Goal: Task Accomplishment & Management: Use online tool/utility

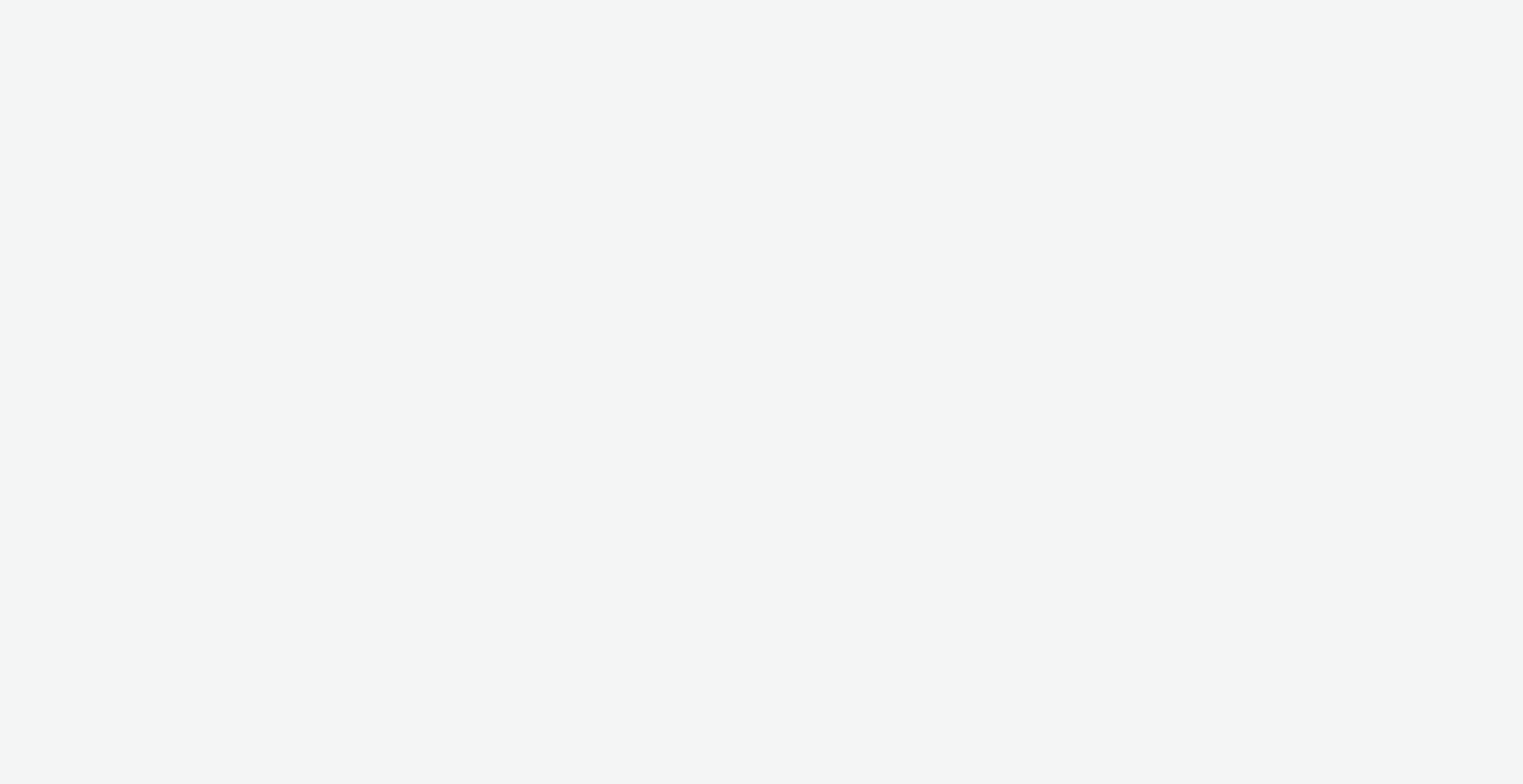
select select "6e0321bb-fa4f-48a7-92b5-065ad1241cb4"
select select "7d7b5aff-eb10-49ff-9fb4-161712d76f47"
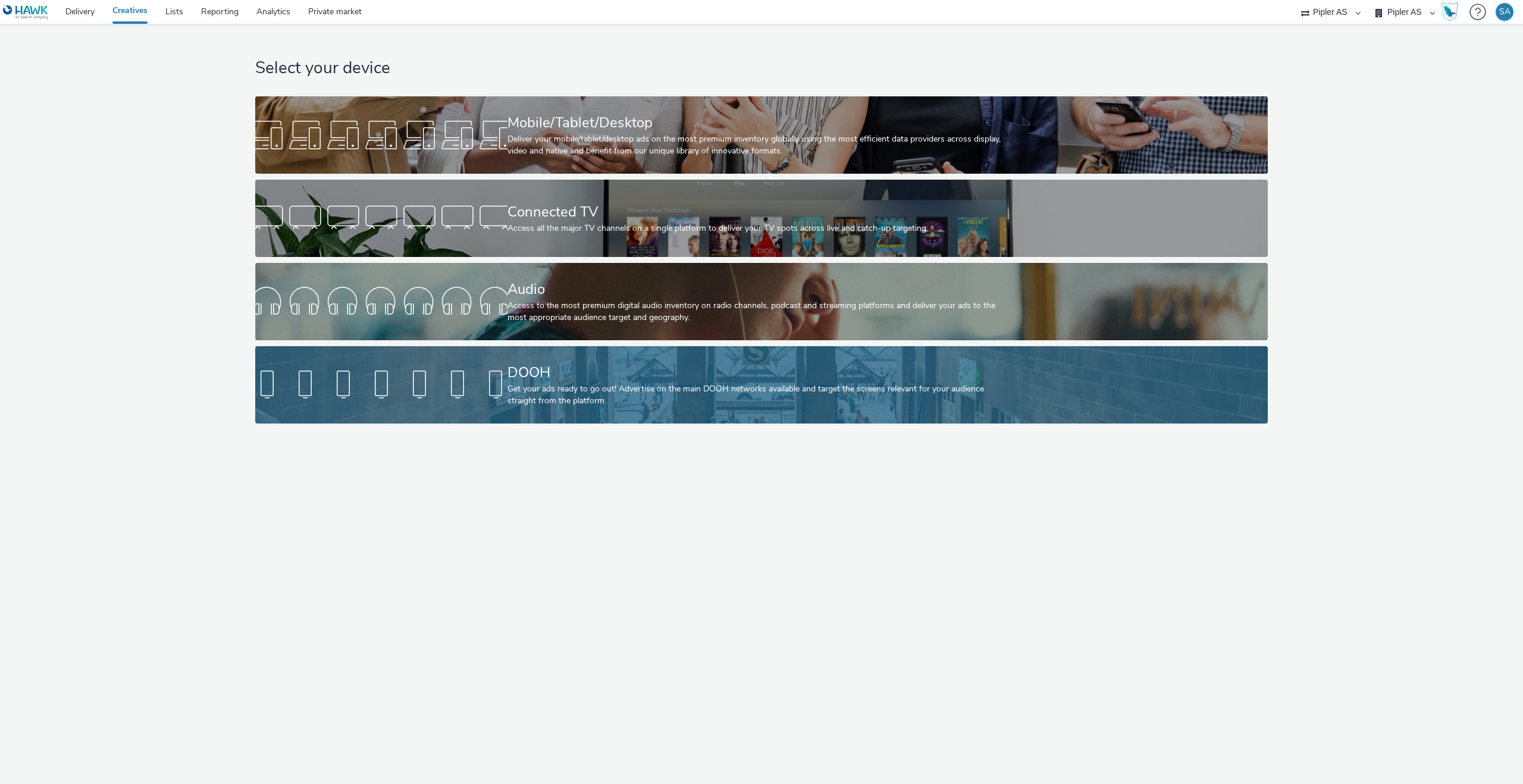
click at [719, 407] on div "Get your ads ready to go out! Advertise on the main DOOH networks available and…" at bounding box center [760, 395] width 504 height 24
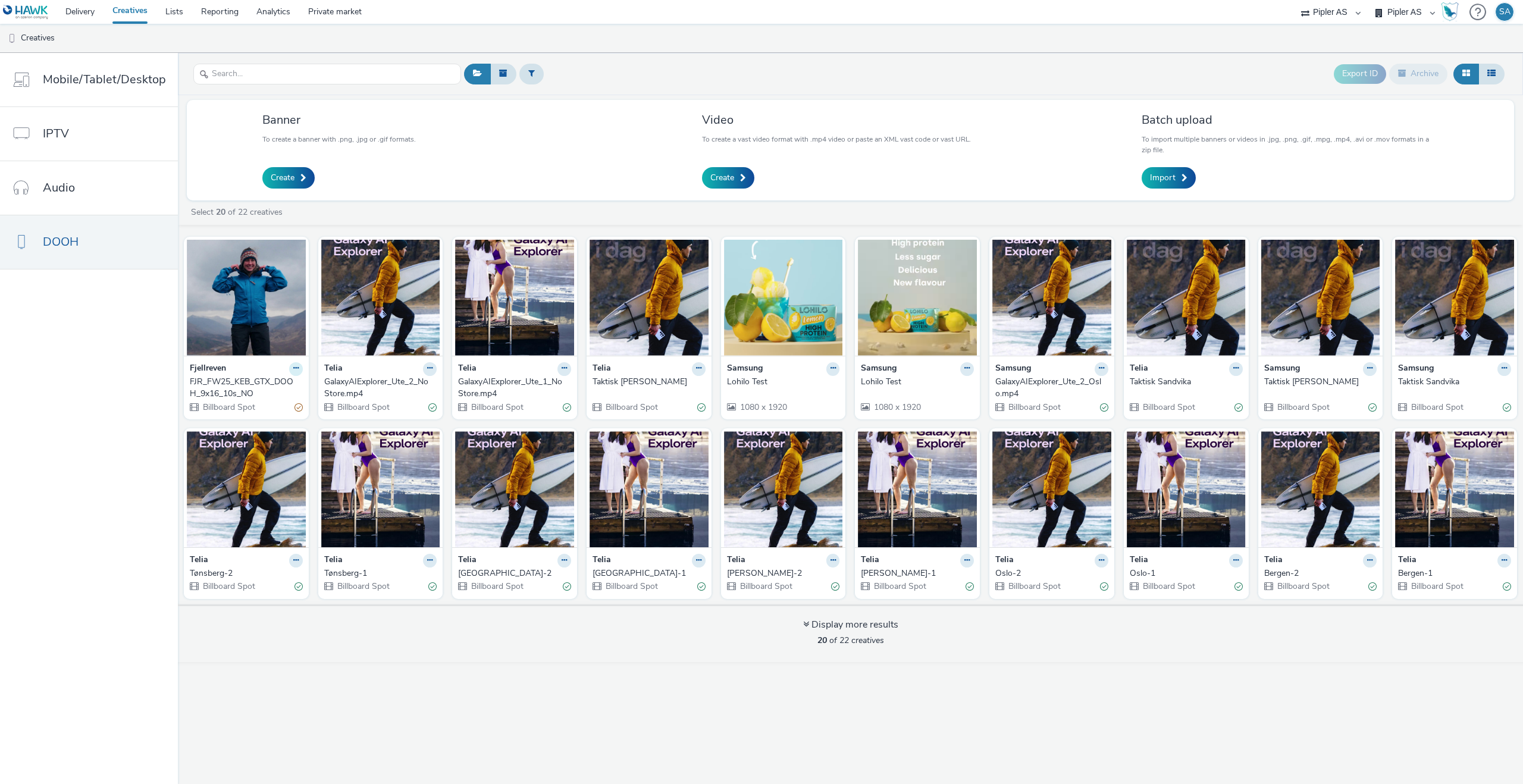
click at [293, 371] on icon at bounding box center [296, 368] width 6 height 8
click at [264, 332] on img at bounding box center [246, 298] width 119 height 116
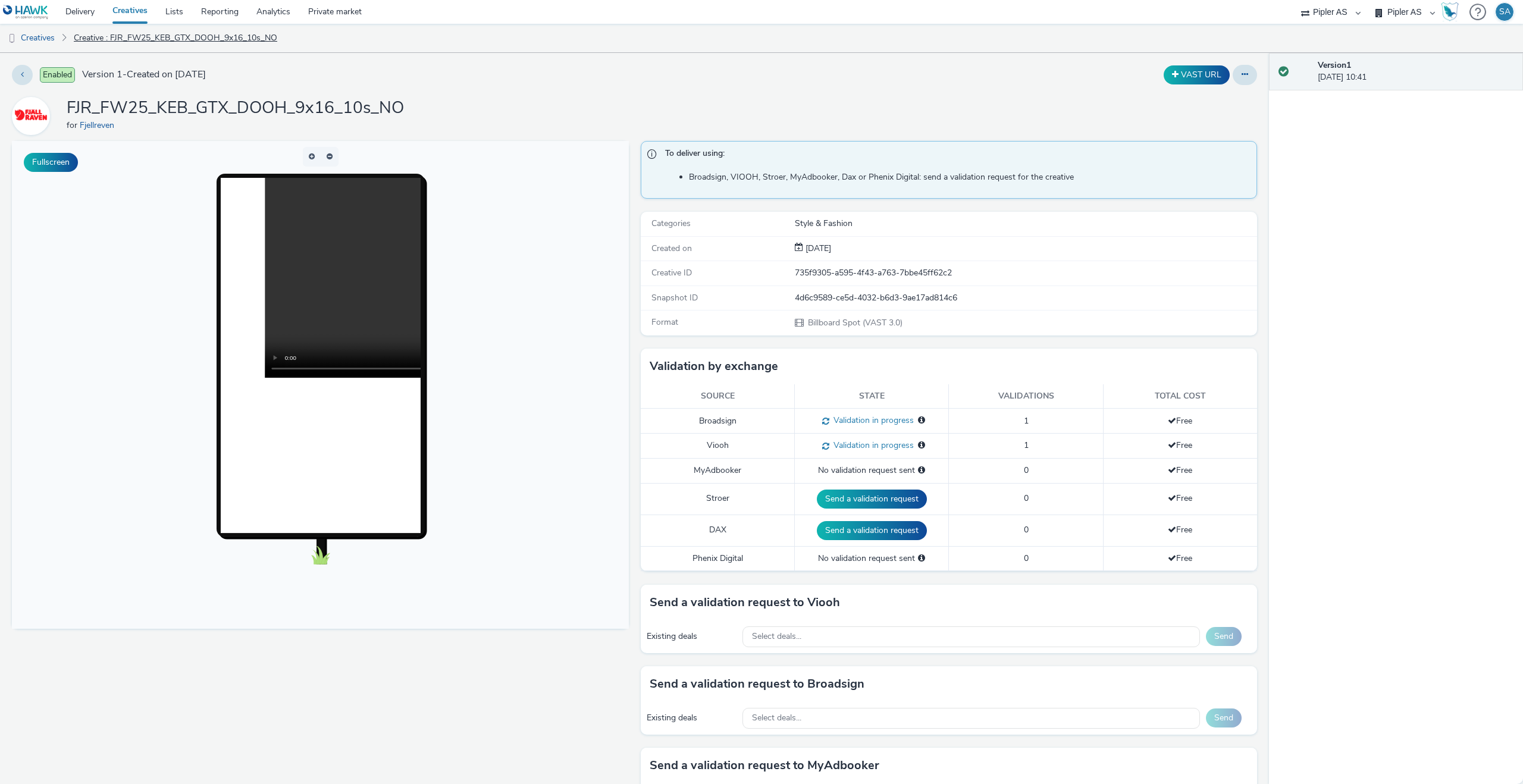
click at [147, 45] on link "Creative : FJR_FW25_KEB_GTX_DOOH_9x16_10s_NO" at bounding box center [175, 38] width 215 height 28
click at [51, 38] on link "Creatives" at bounding box center [30, 38] width 61 height 28
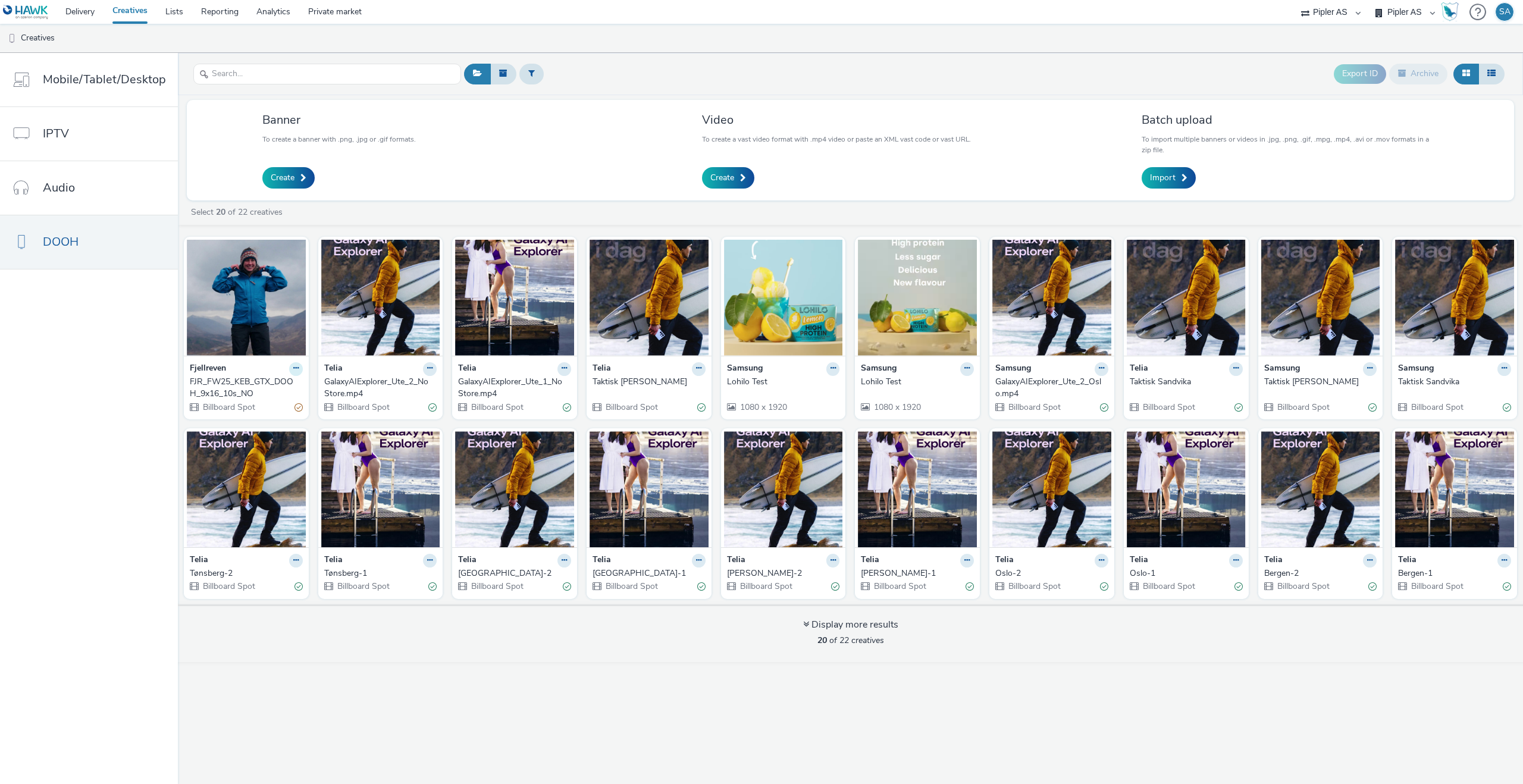
click at [293, 364] on icon at bounding box center [296, 368] width 6 height 8
click at [270, 391] on link "Edit" at bounding box center [258, 389] width 89 height 23
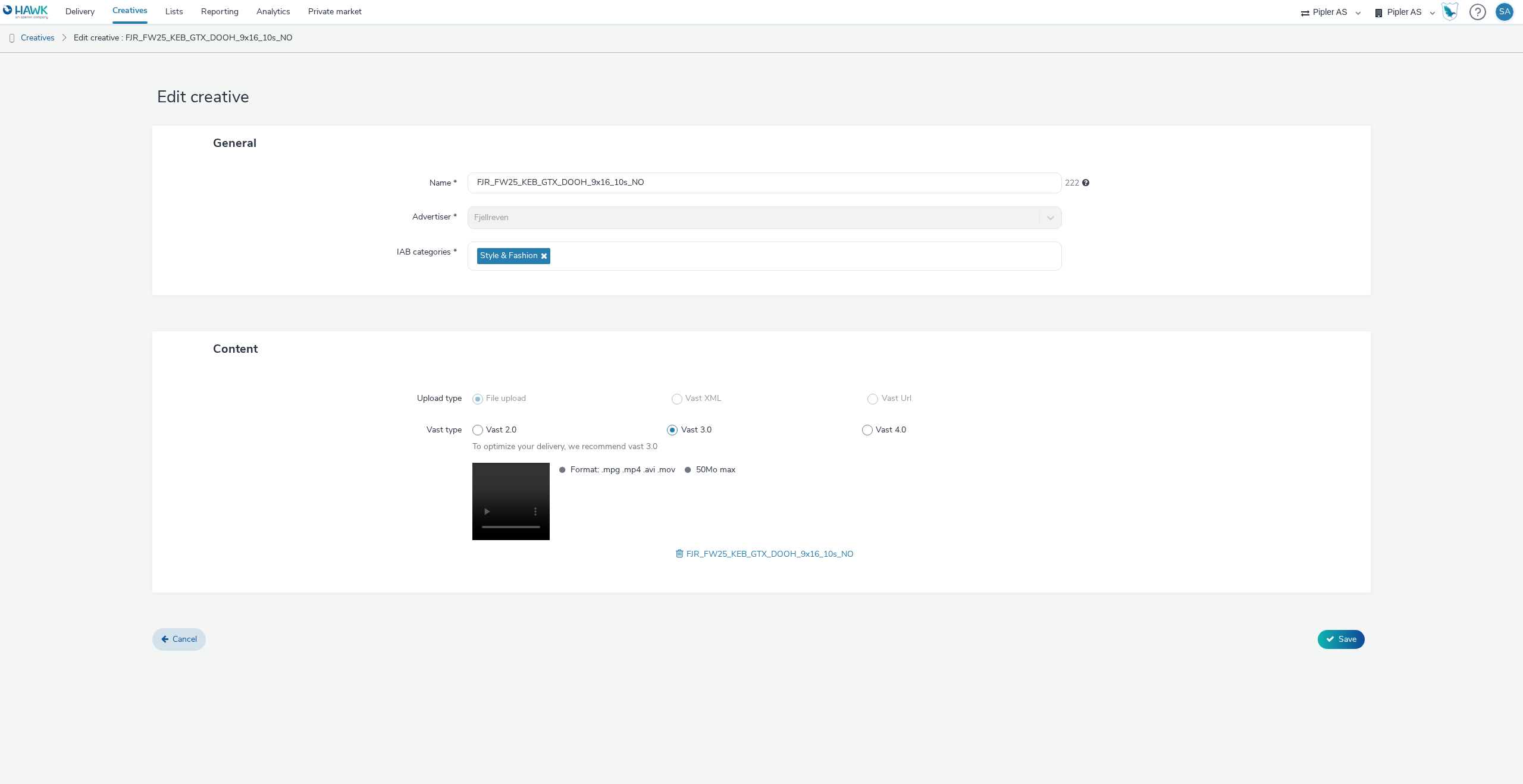
click at [693, 566] on div "Upload type File upload Vast XML Vast Url Vast type Vast 2.0 Vast 3.0 Vast 4.0 …" at bounding box center [762, 479] width 1195 height 202
click at [696, 553] on span "FJR_FW25_KEB_GTX_DOOH_9x16_10s_NO" at bounding box center [770, 554] width 167 height 11
click at [674, 556] on div "FJR_FW25_KEB_GTX_DOOH_9x16_10s_NO" at bounding box center [764, 553] width 585 height 14
click at [677, 555] on span at bounding box center [681, 554] width 10 height 13
click at [1341, 644] on span "Save" at bounding box center [1347, 639] width 18 height 11
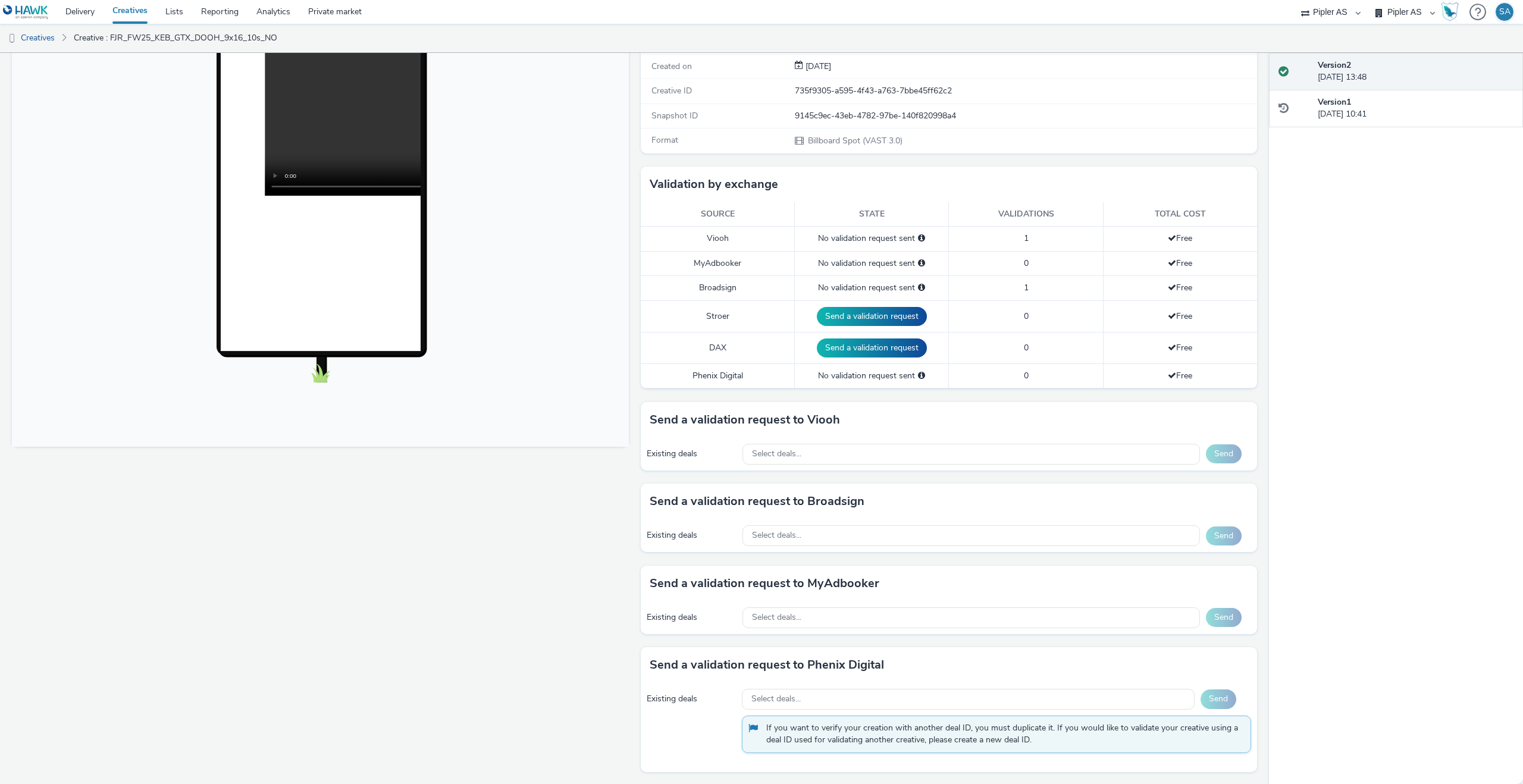
scroll to position [155, 0]
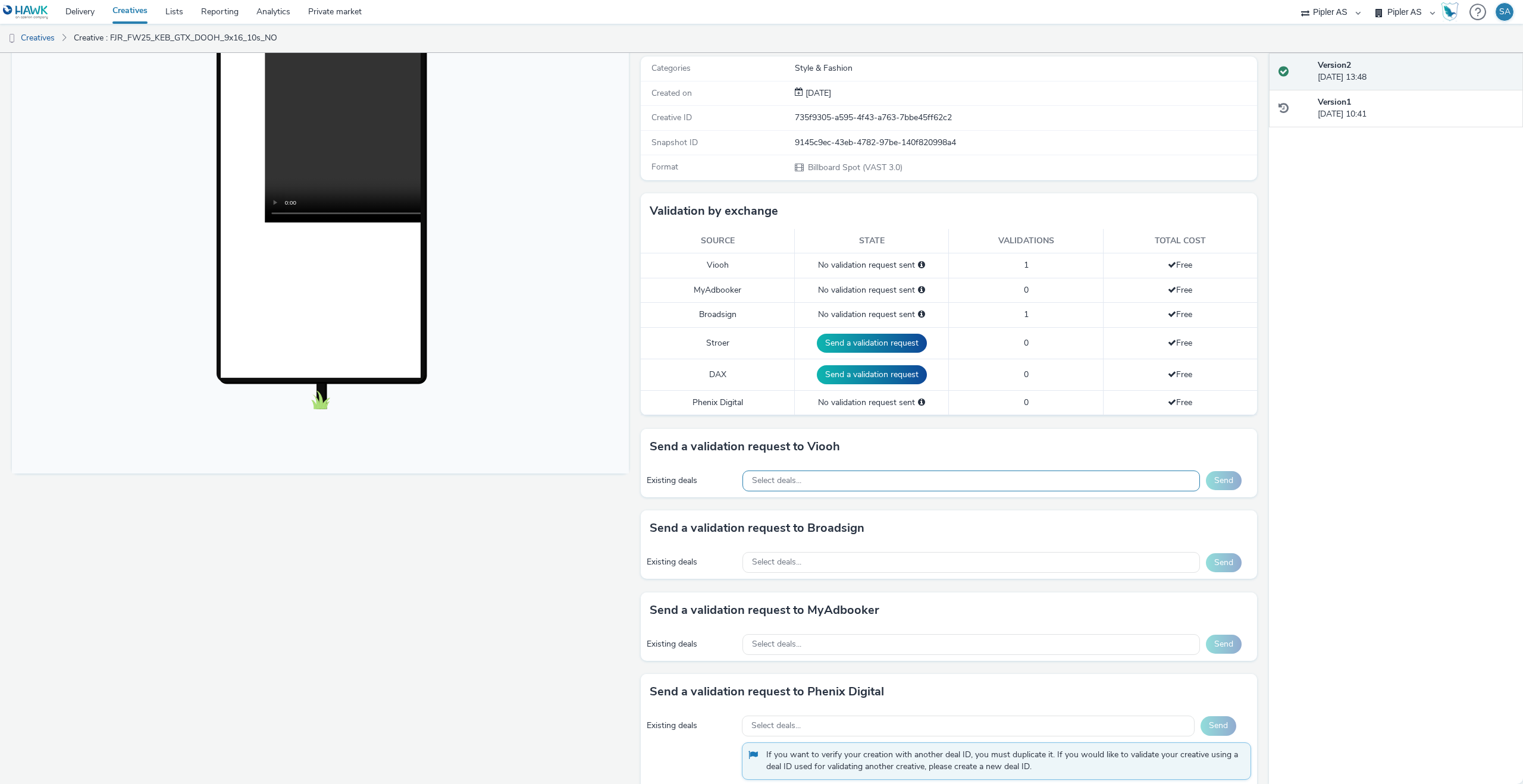
click at [887, 489] on div "Select deals..." at bounding box center [971, 481] width 457 height 21
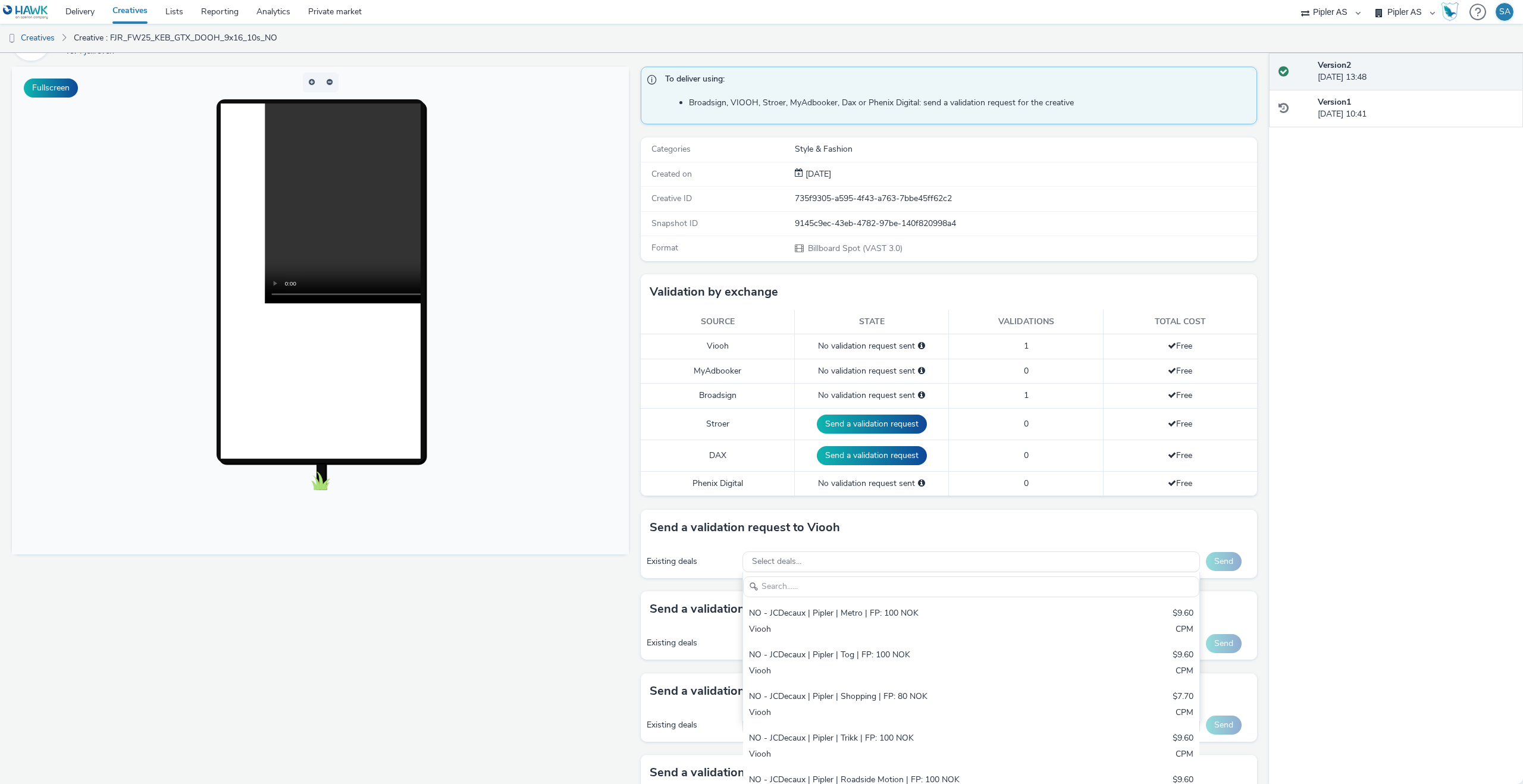
scroll to position [54, 0]
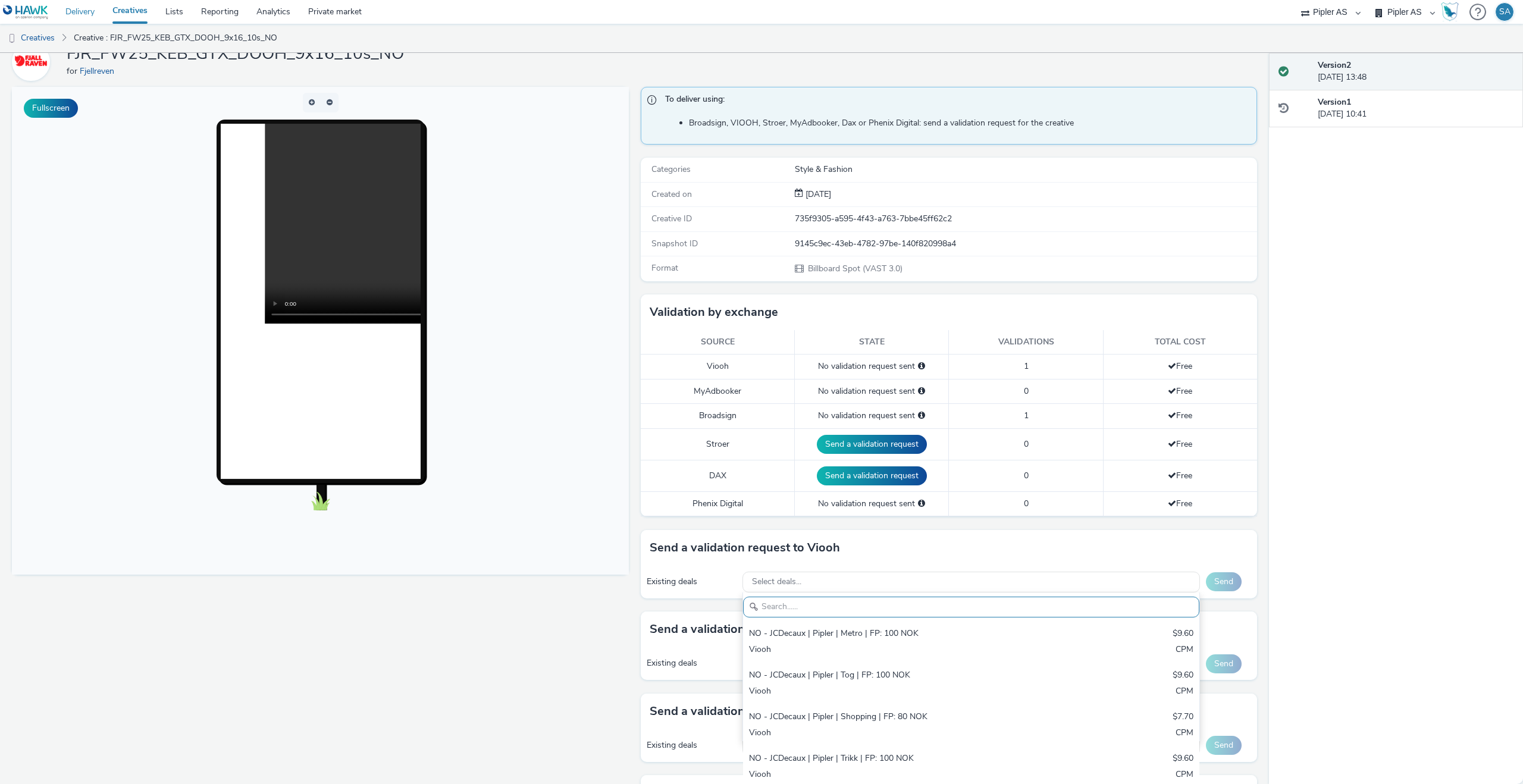
click at [88, 10] on link "Delivery" at bounding box center [80, 11] width 47 height 23
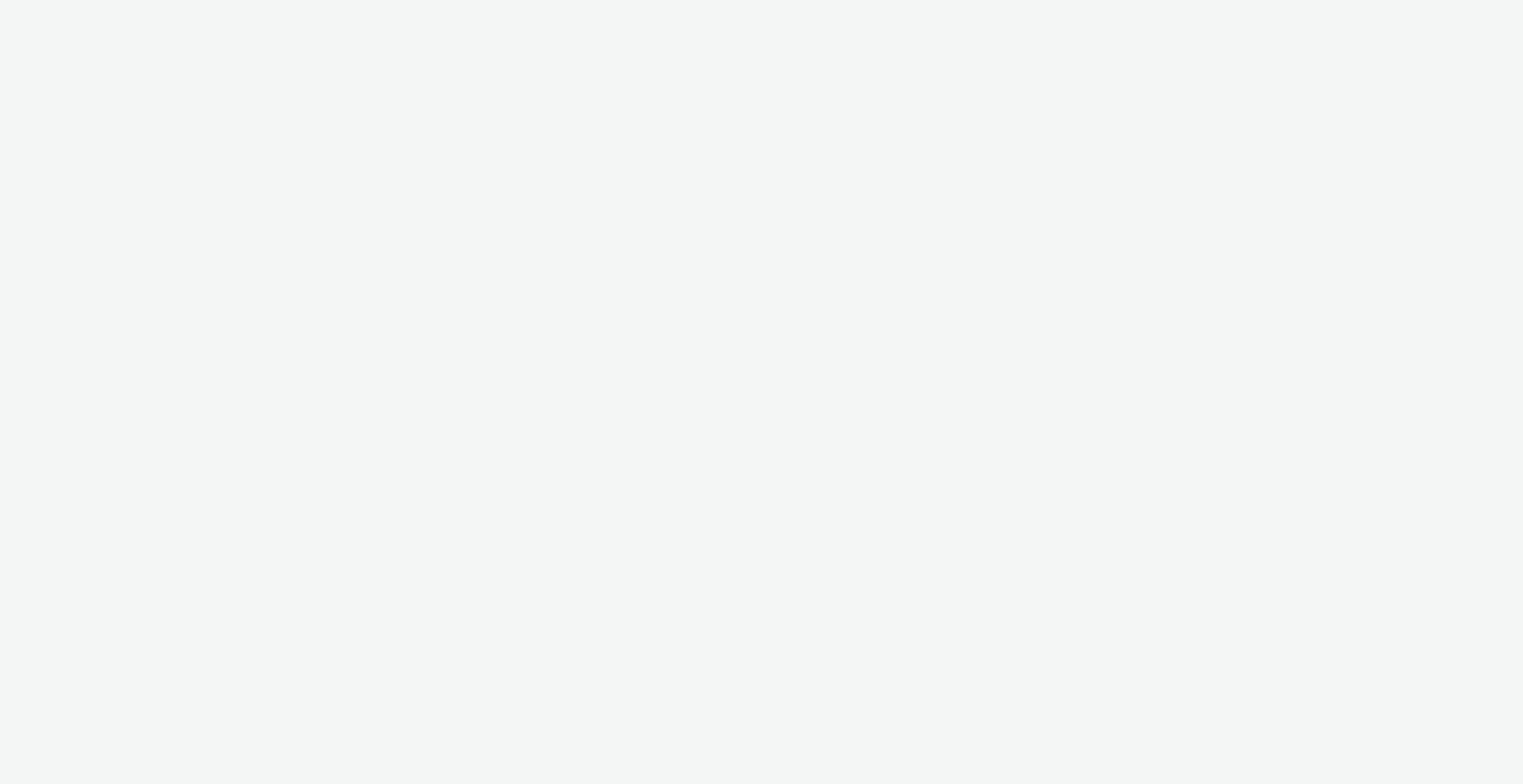
select select "6e0321bb-fa4f-48a7-92b5-065ad1241cb4"
select select "7d7b5aff-eb10-49ff-9fb4-161712d76f47"
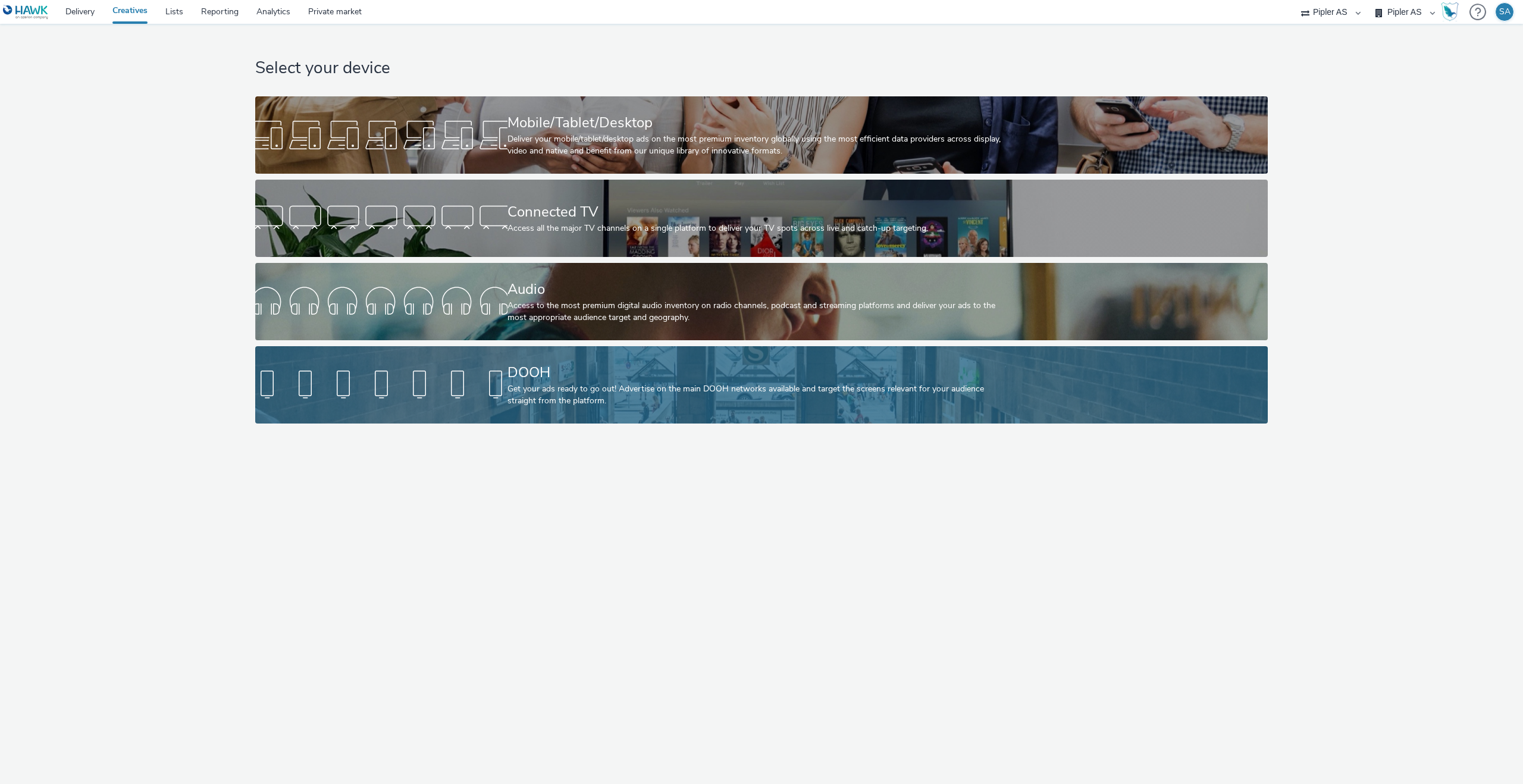
click at [579, 350] on div "DOOH Get your ads ready to go out! Advertise on the main DOOH networks availabl…" at bounding box center [760, 385] width 504 height 77
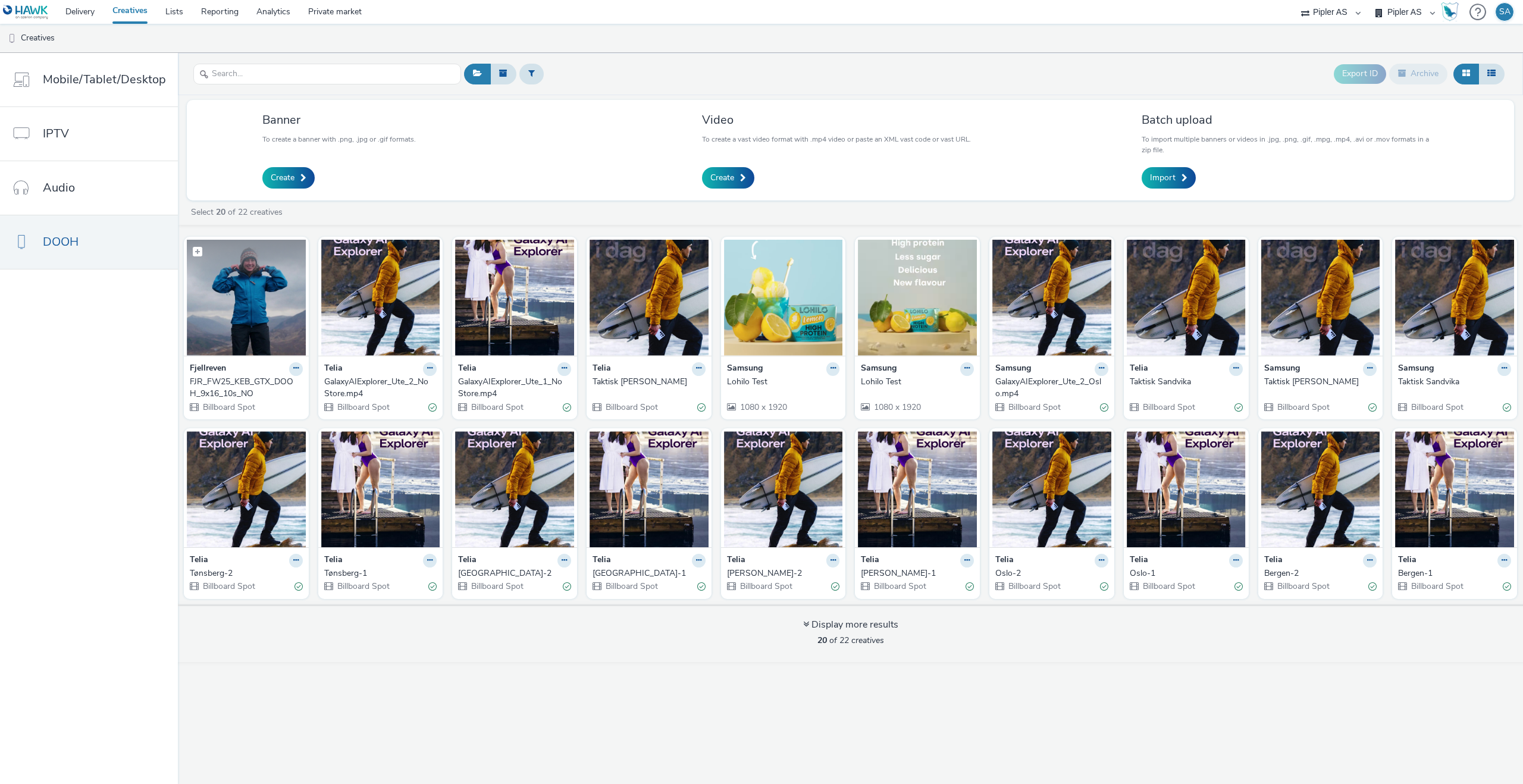
click at [275, 331] on img at bounding box center [246, 298] width 119 height 116
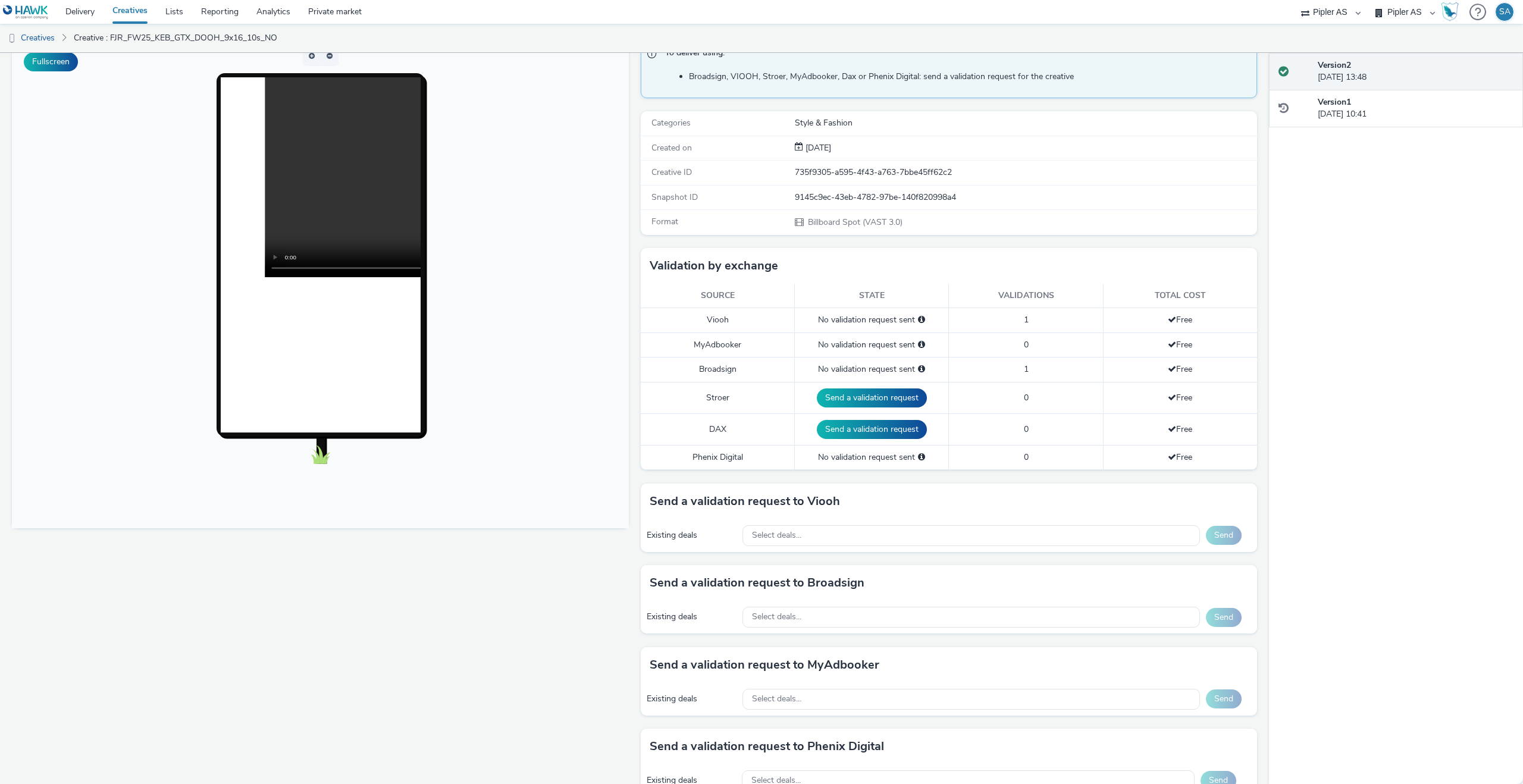
scroll to position [126, 0]
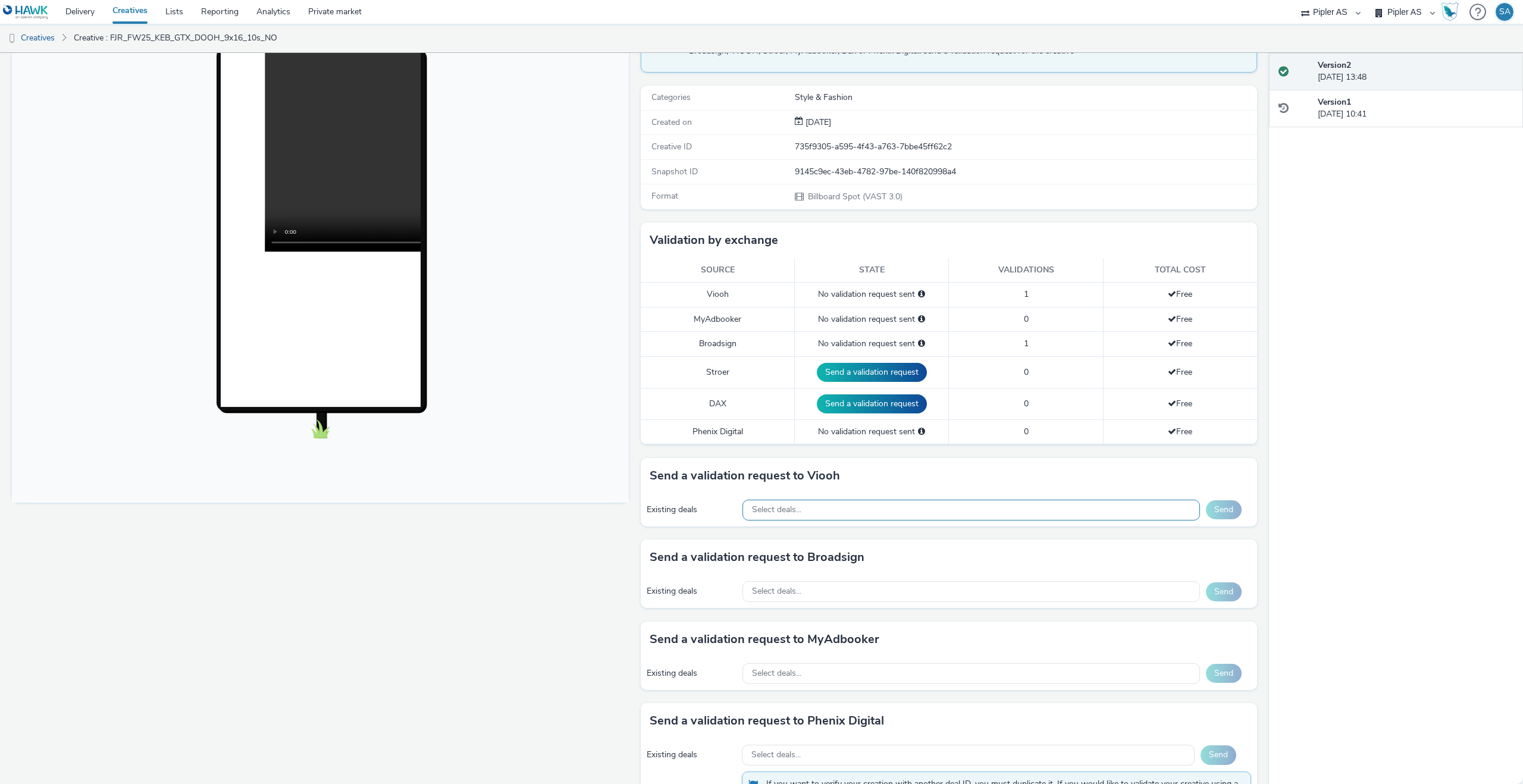
click at [865, 503] on div "Select deals..." at bounding box center [971, 510] width 457 height 21
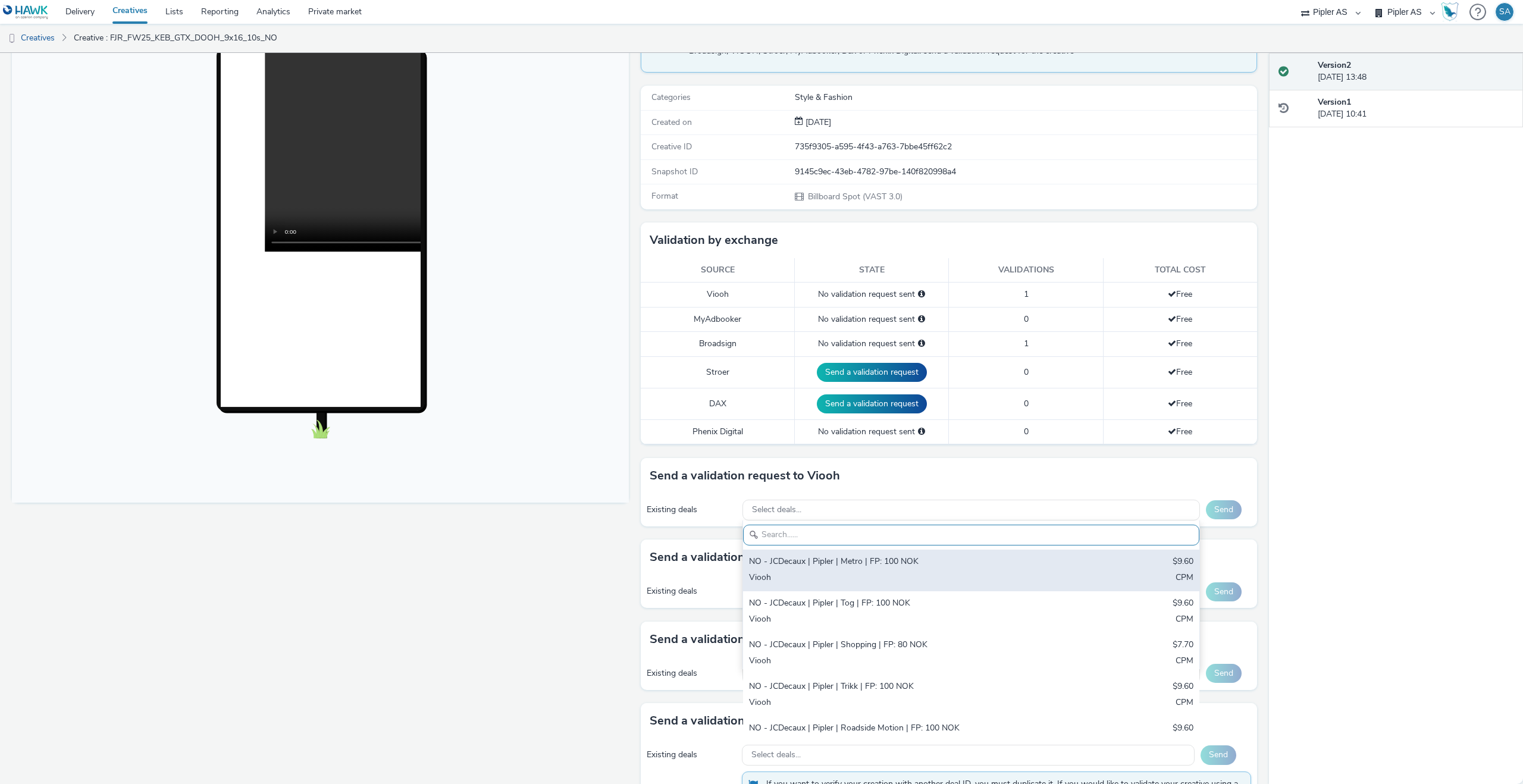
click at [854, 581] on div "Viooh" at bounding box center [897, 578] width 295 height 14
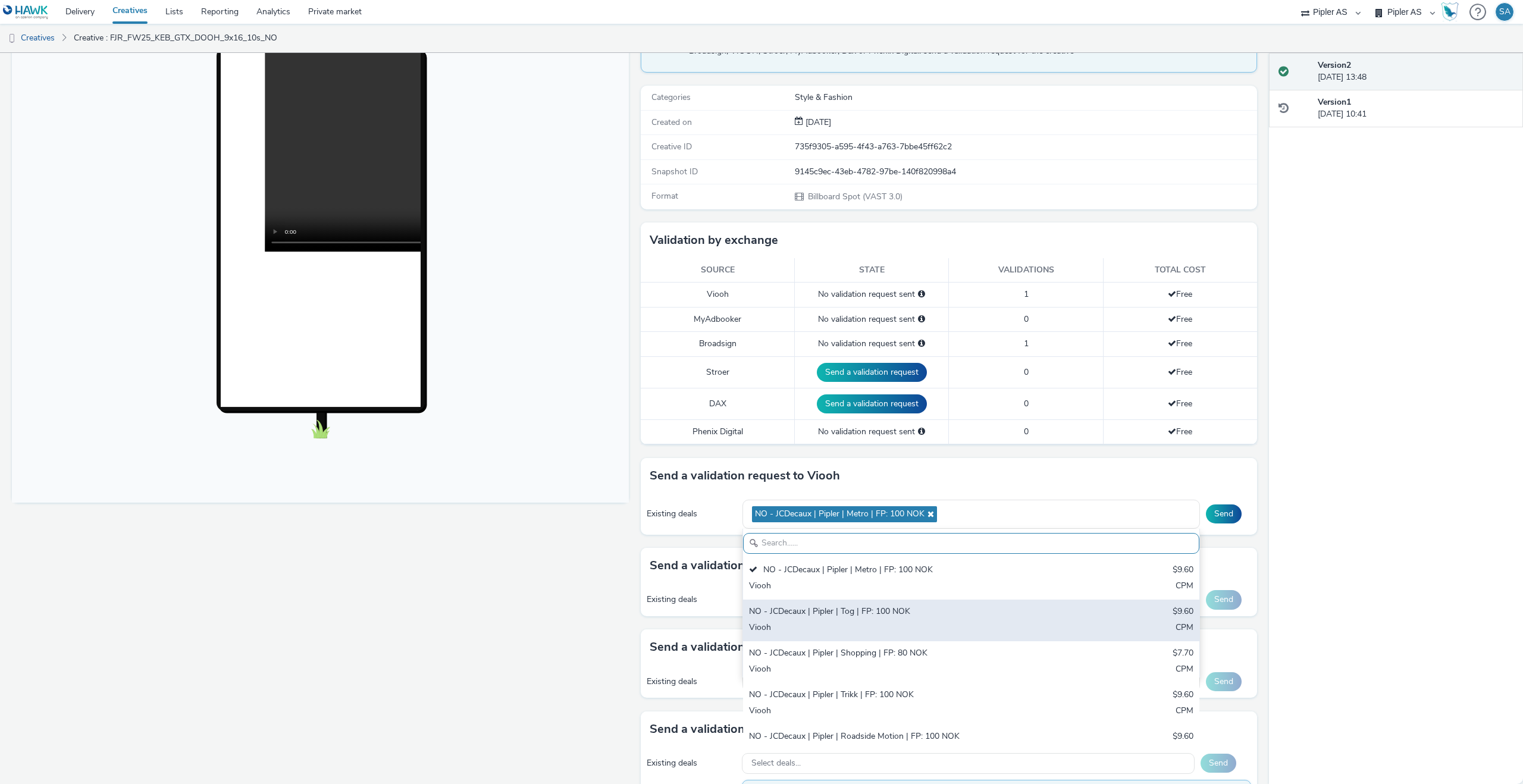
click at [854, 608] on div "NO - JCDecaux | Pipler | Tog | FP: 100 NOK" at bounding box center [897, 612] width 295 height 14
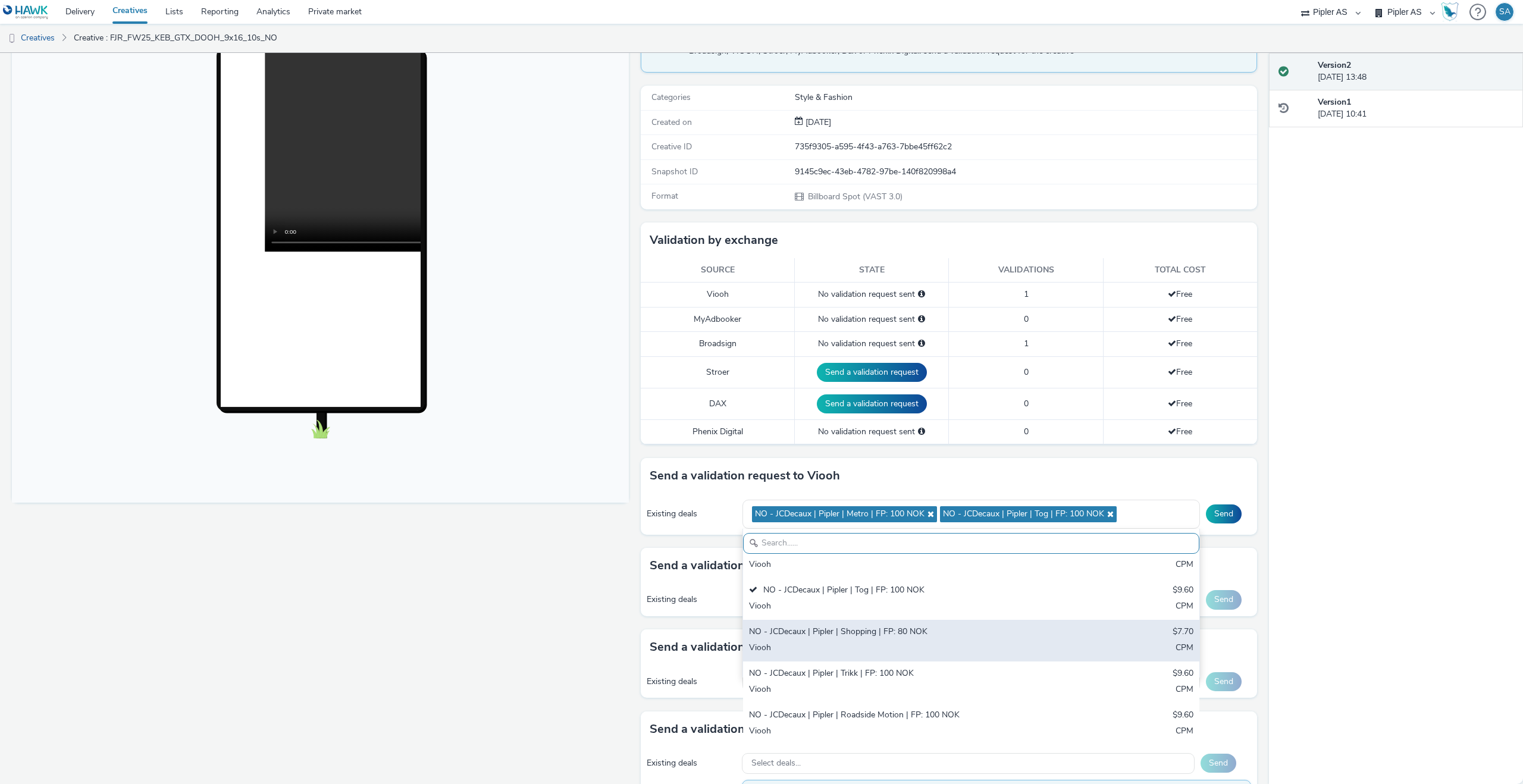
click at [855, 631] on div "NO - JCDecaux | Pipler | Shopping | FP: 80 NOK" at bounding box center [897, 633] width 295 height 14
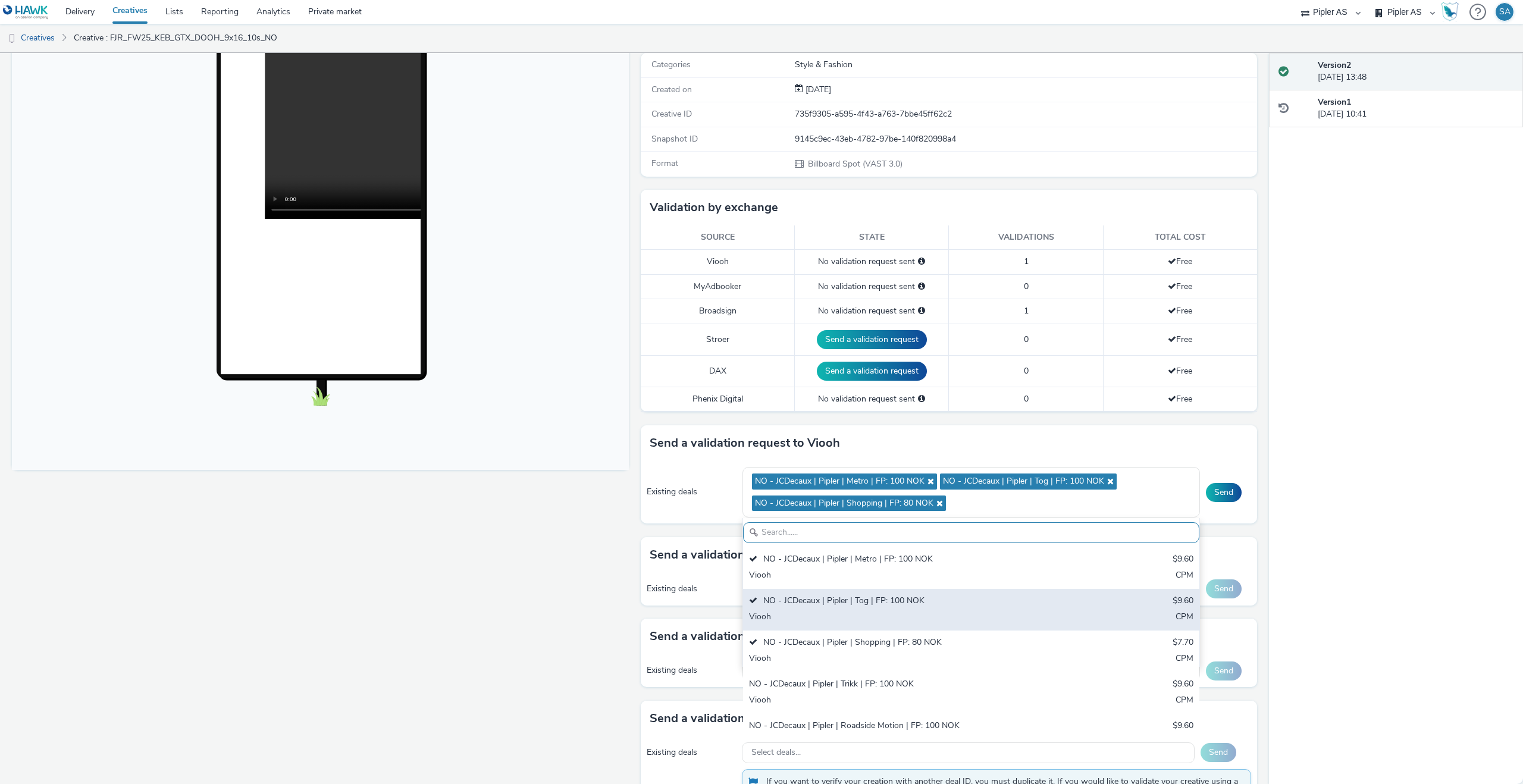
scroll to position [150, 0]
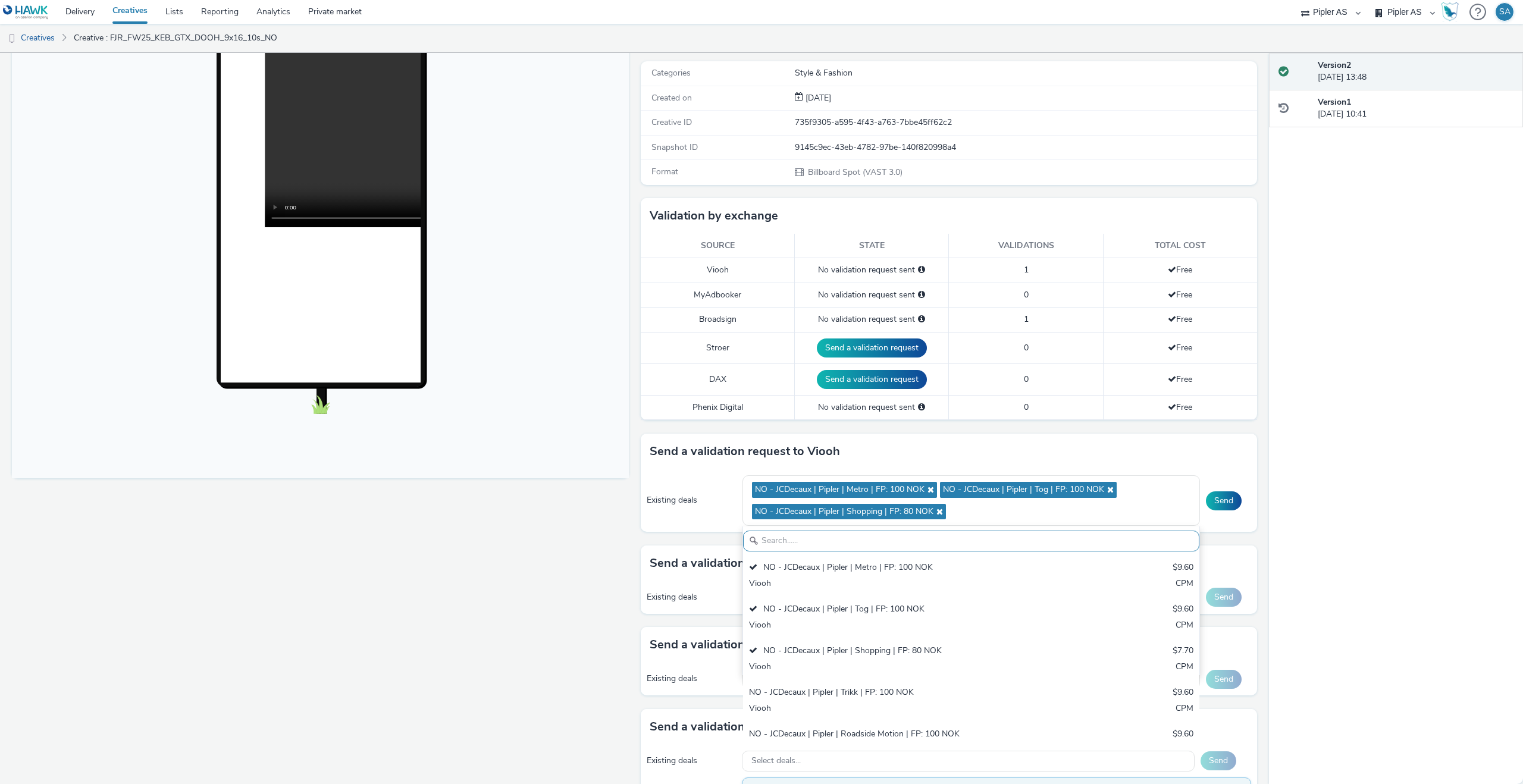
click at [1231, 518] on div "Existing deals NO - JCDecaux | Pipler | Metro | FP: 100 NOK NO - JCDecaux | Pip…" at bounding box center [949, 500] width 617 height 63
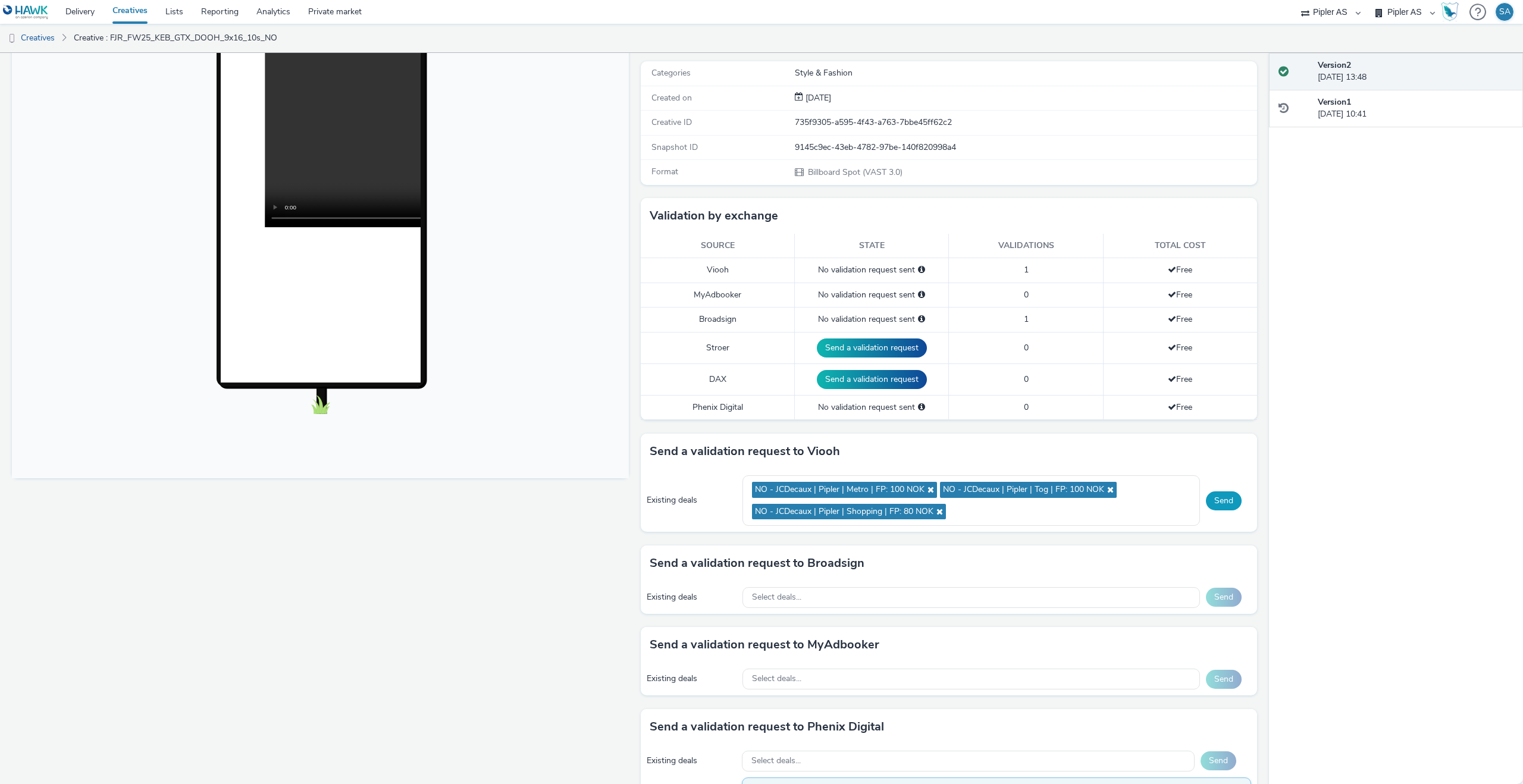
click at [1229, 501] on button "Send" at bounding box center [1224, 500] width 36 height 19
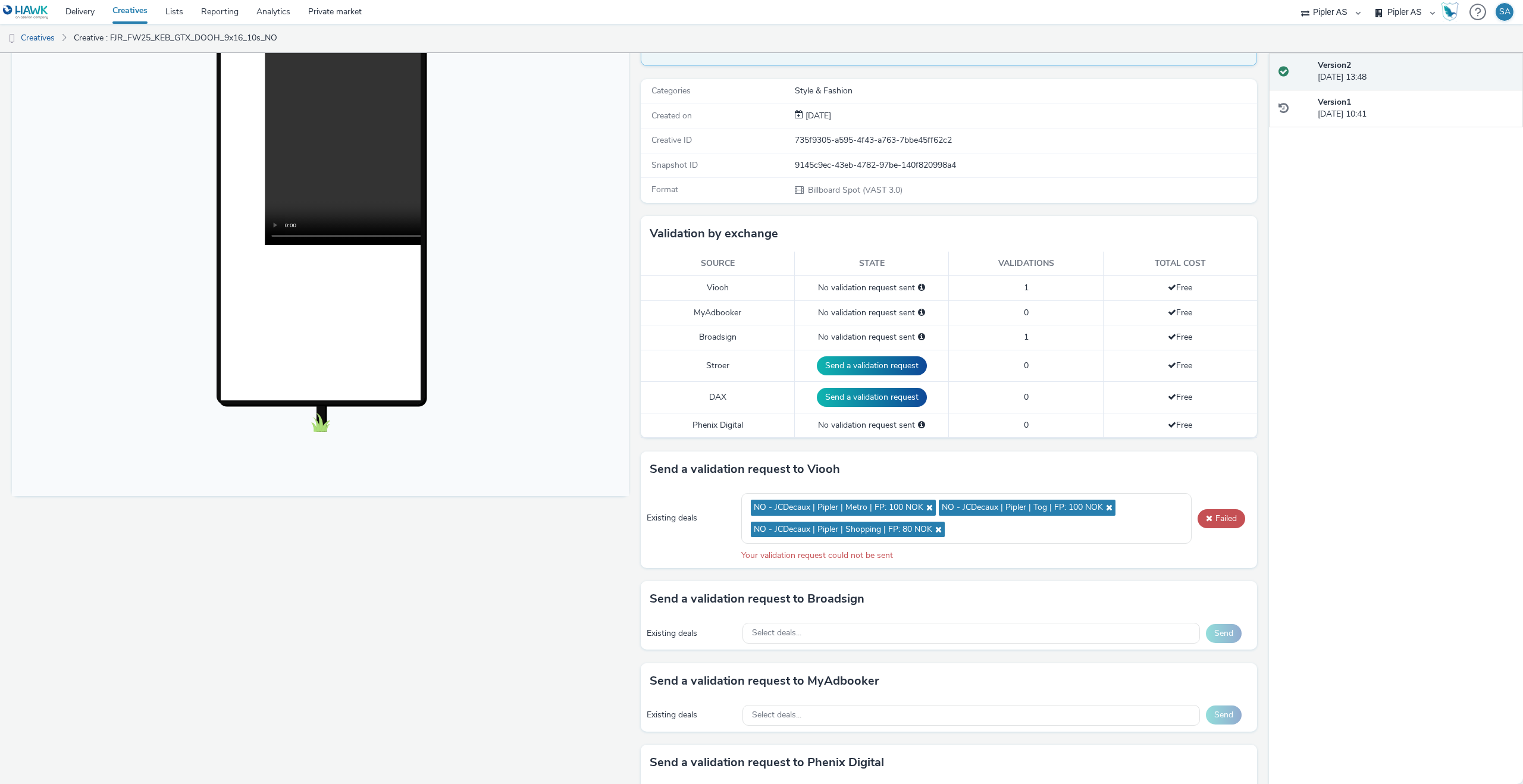
scroll to position [130, 0]
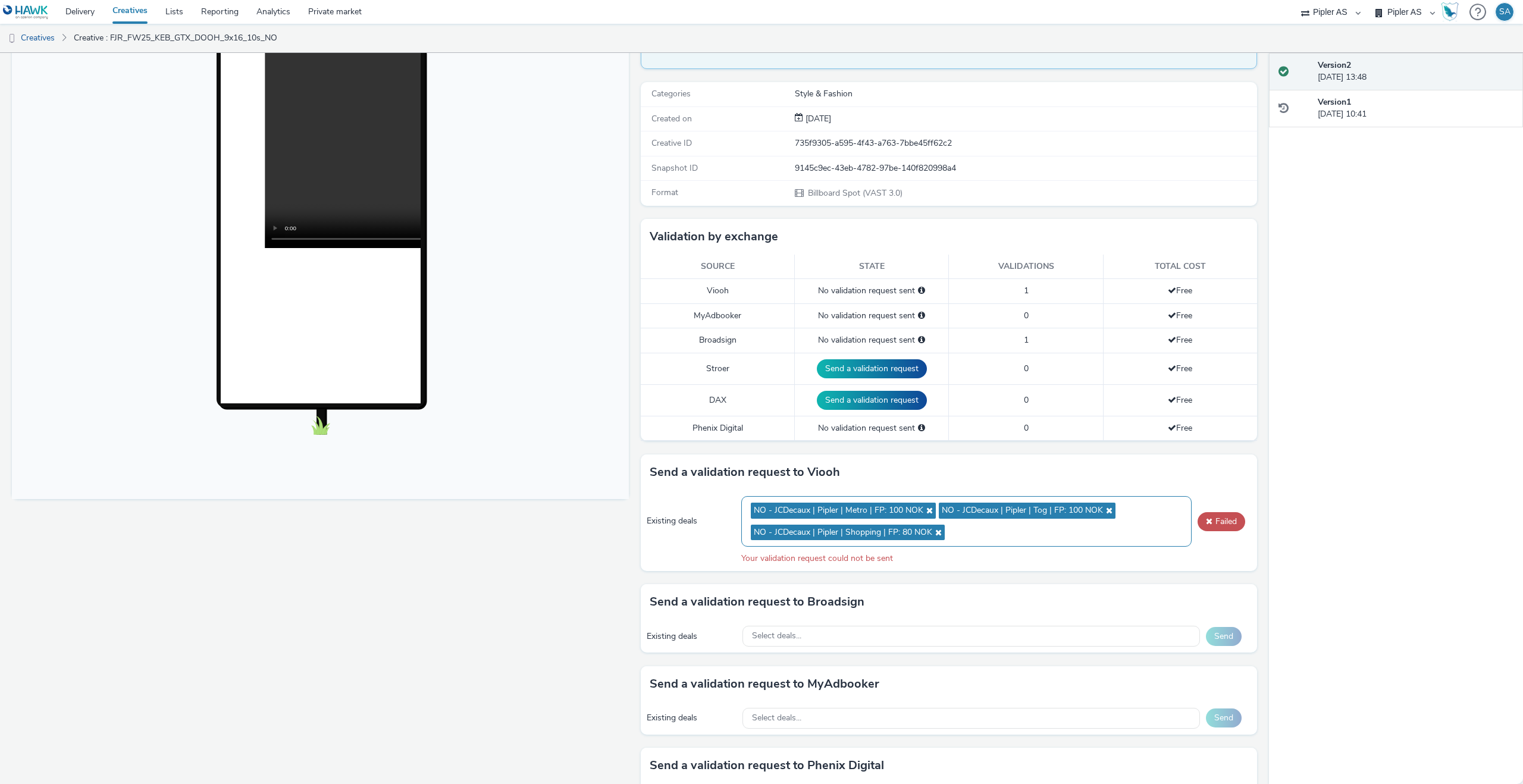
click at [938, 531] on icon at bounding box center [937, 532] width 9 height 8
click at [924, 512] on icon at bounding box center [929, 510] width 9 height 8
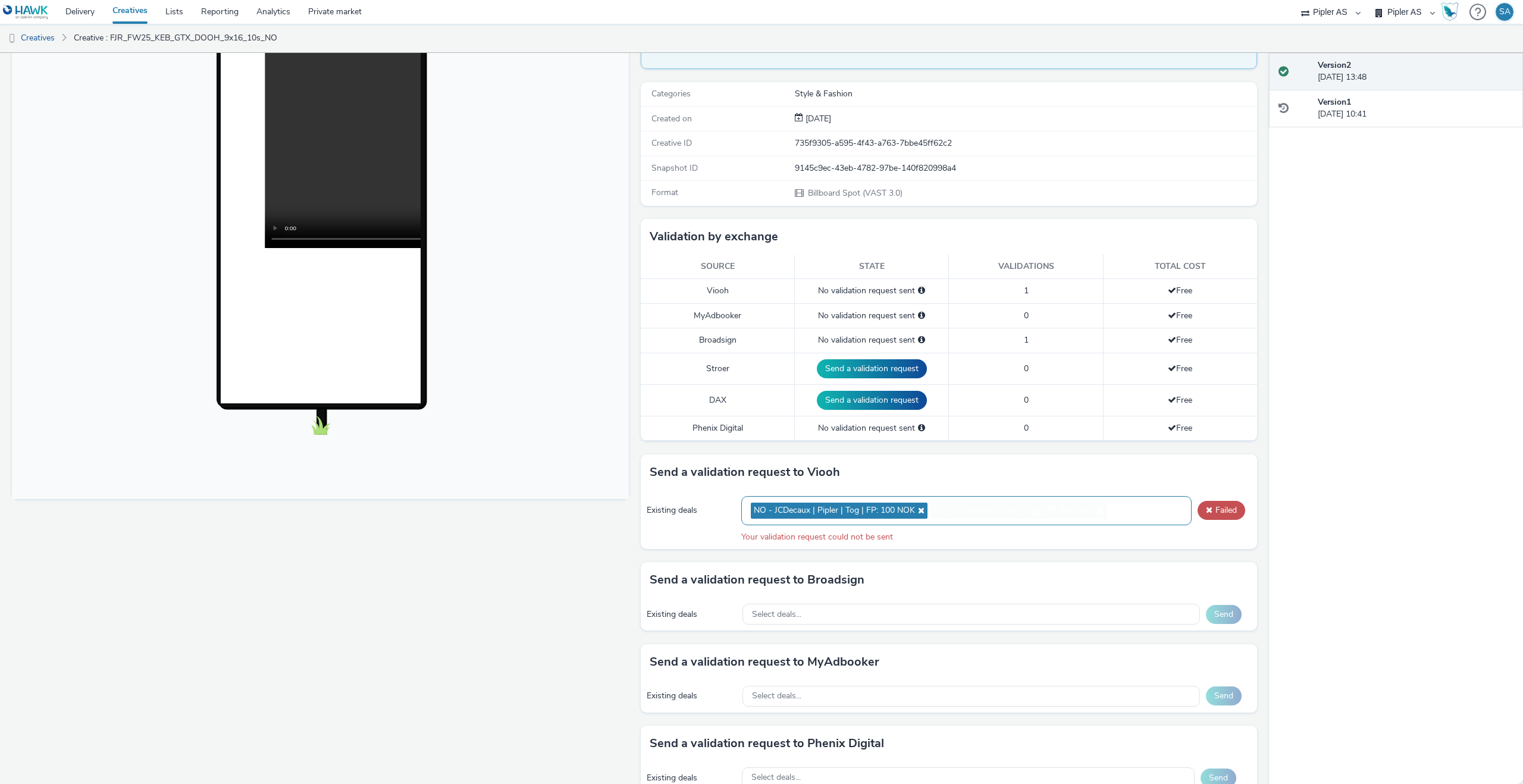
click at [924, 512] on icon at bounding box center [920, 510] width 9 height 8
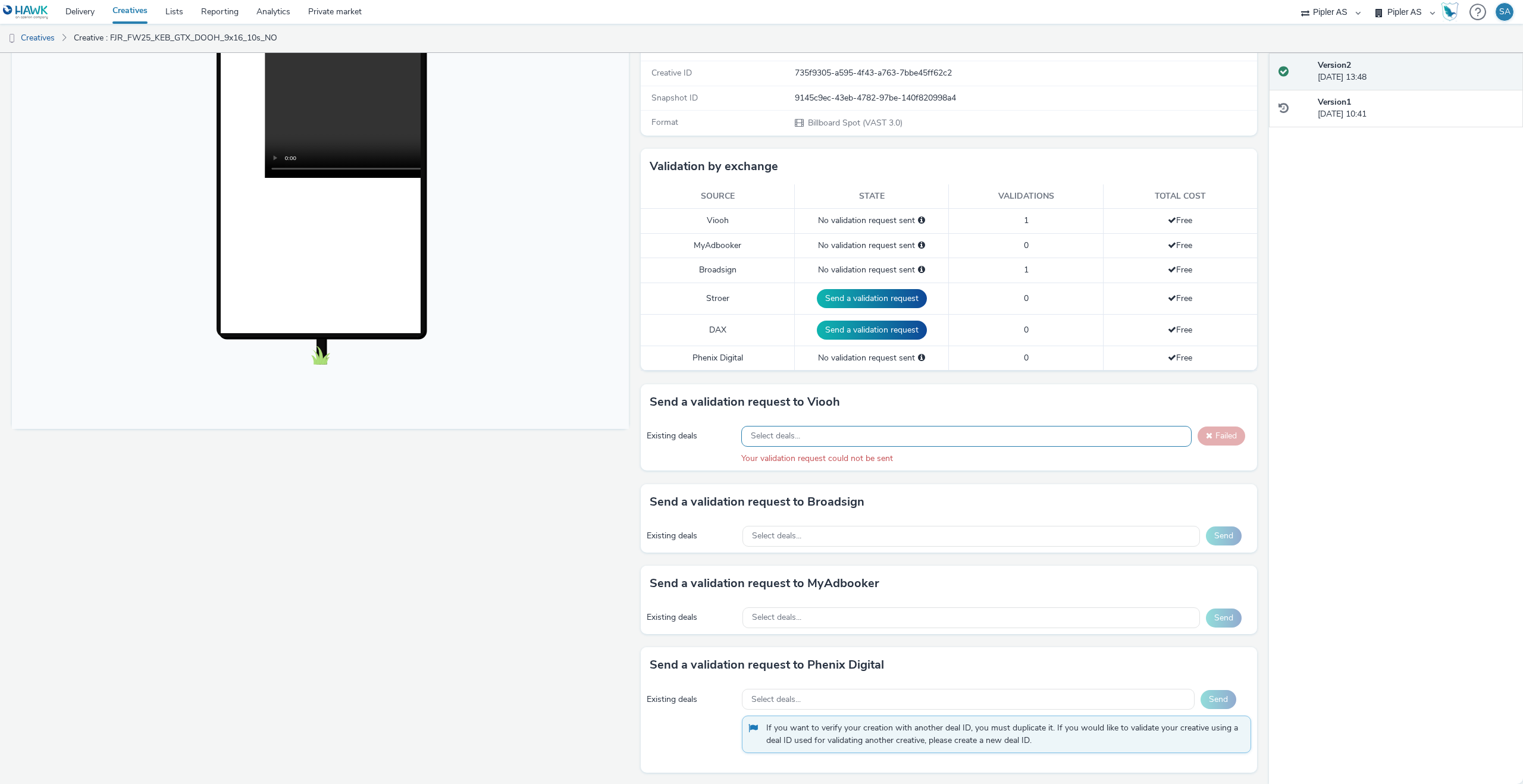
scroll to position [0, 0]
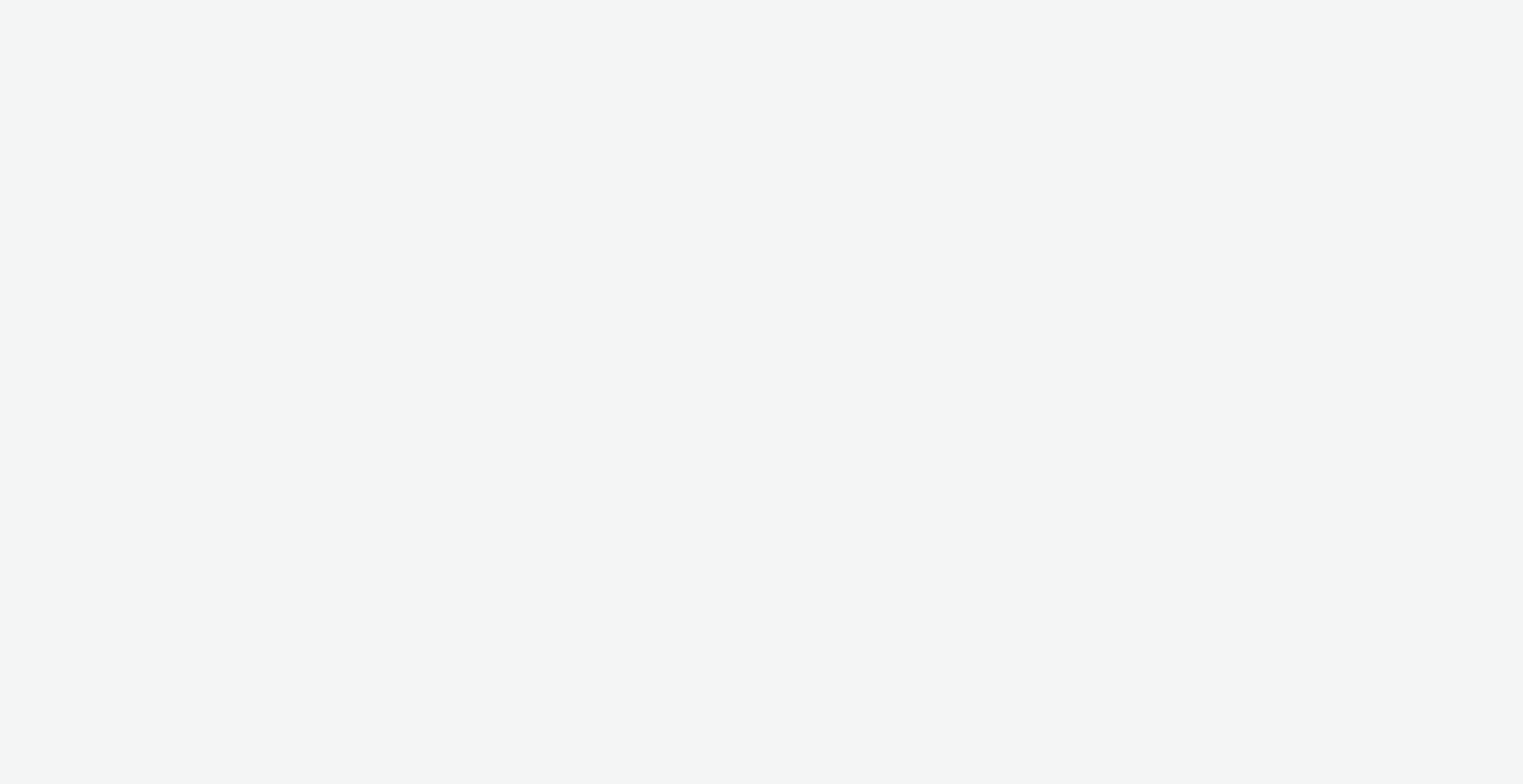
select select "6e0321bb-fa4f-48a7-92b5-065ad1241cb4"
select select "7d7b5aff-eb10-49ff-9fb4-161712d76f47"
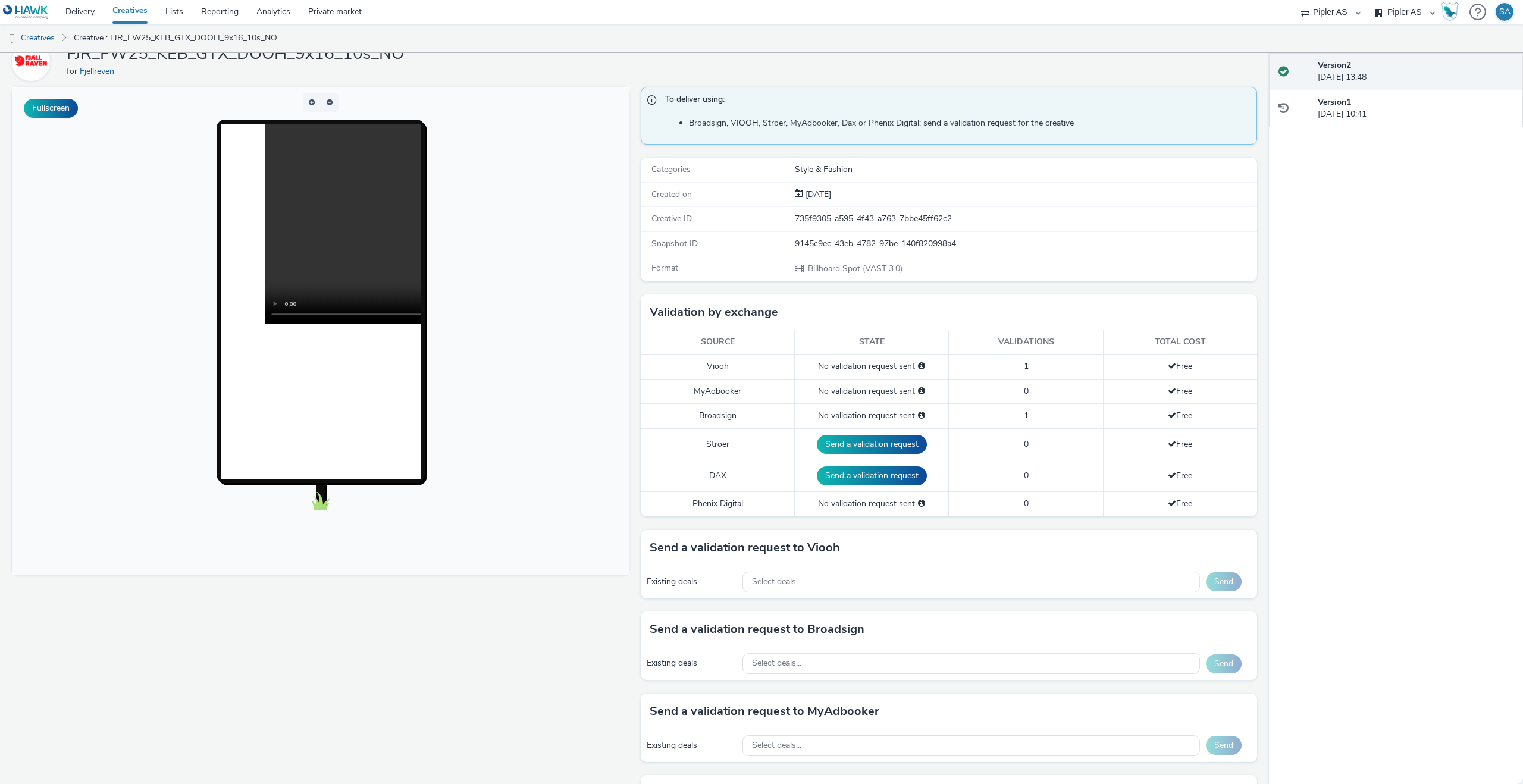
scroll to position [63, 0]
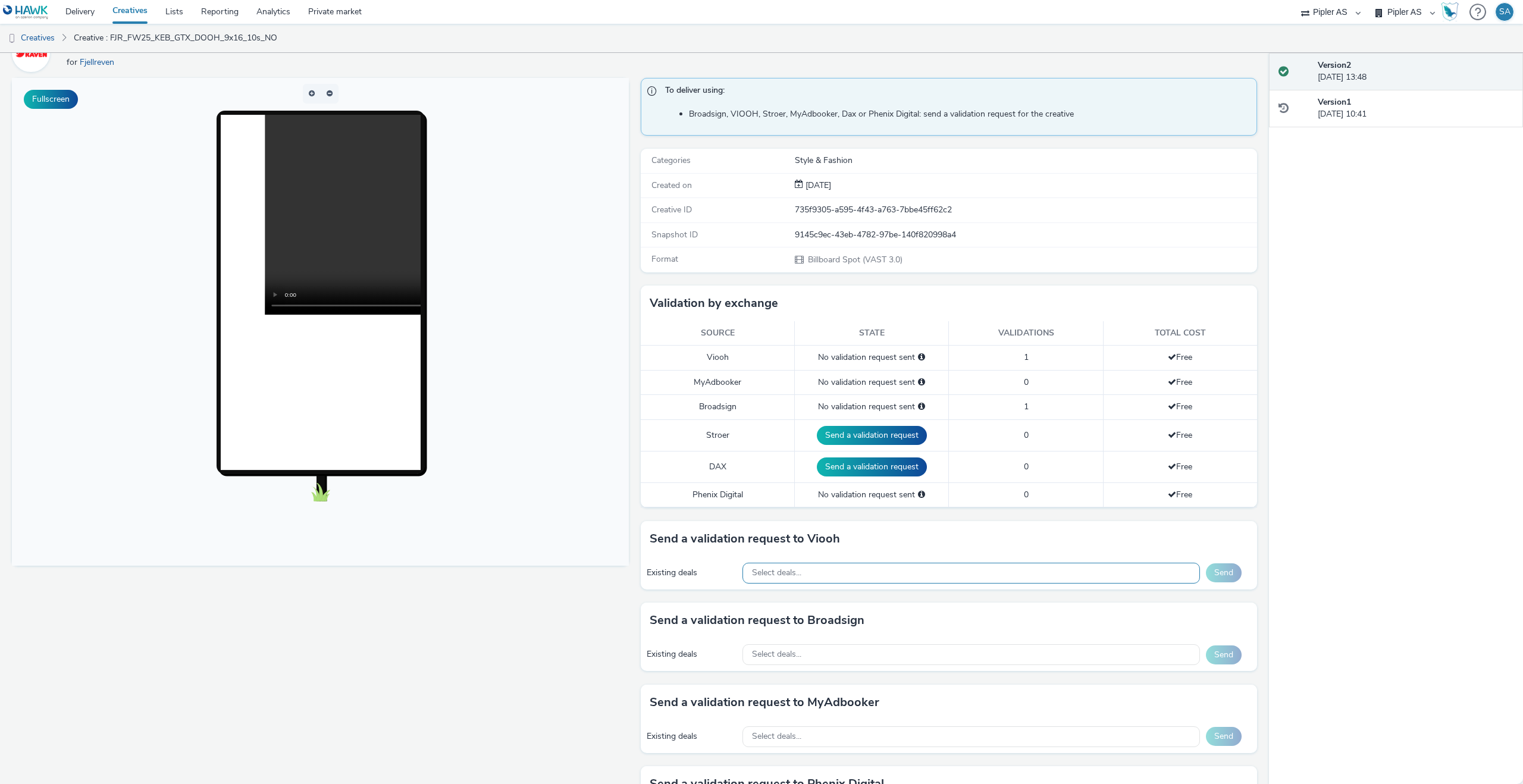
click at [918, 576] on div "Select deals..." at bounding box center [971, 574] width 457 height 21
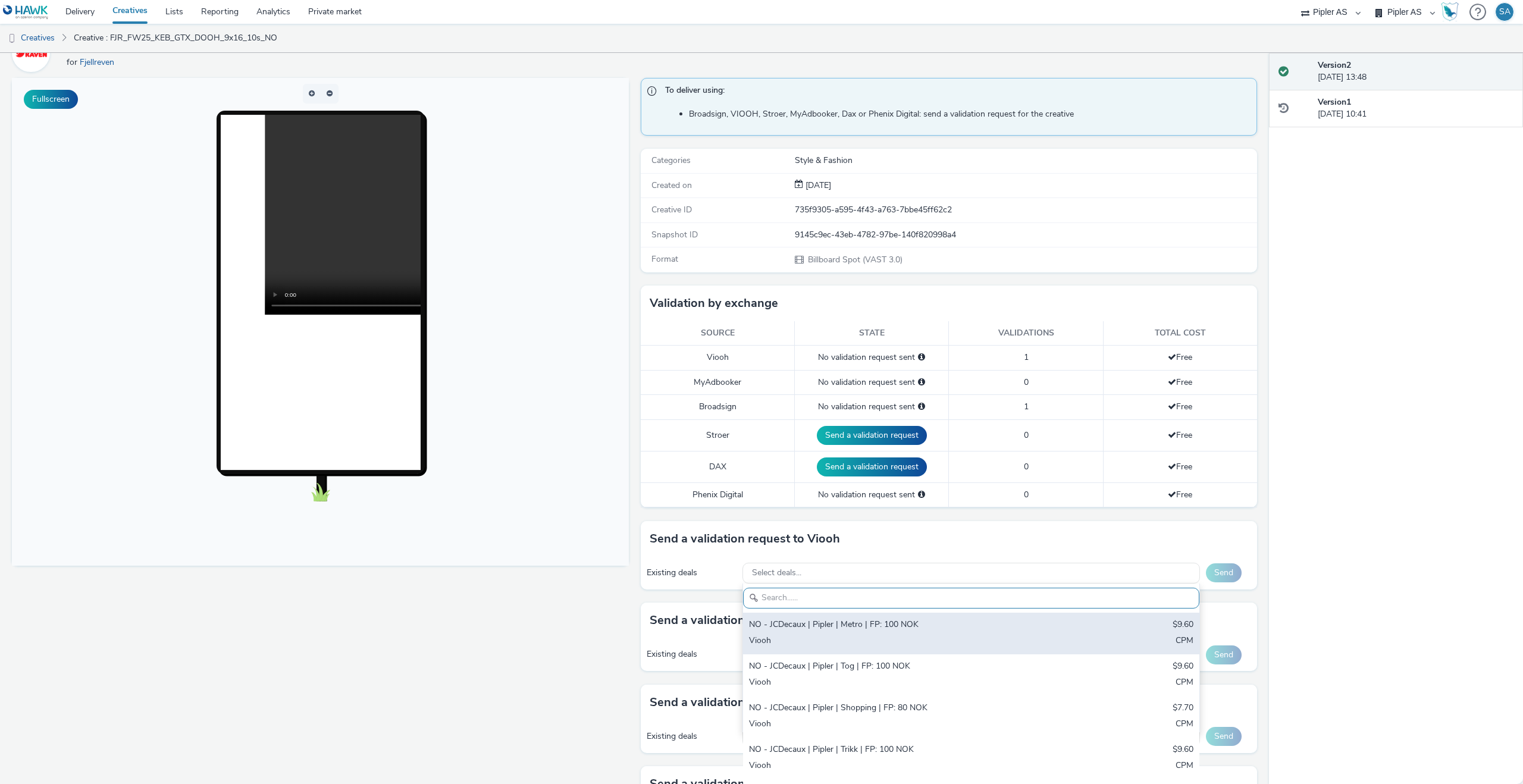
click at [825, 621] on div "NO - JCDecaux | Pipler | Metro | FP: 100 NOK" at bounding box center [897, 625] width 295 height 14
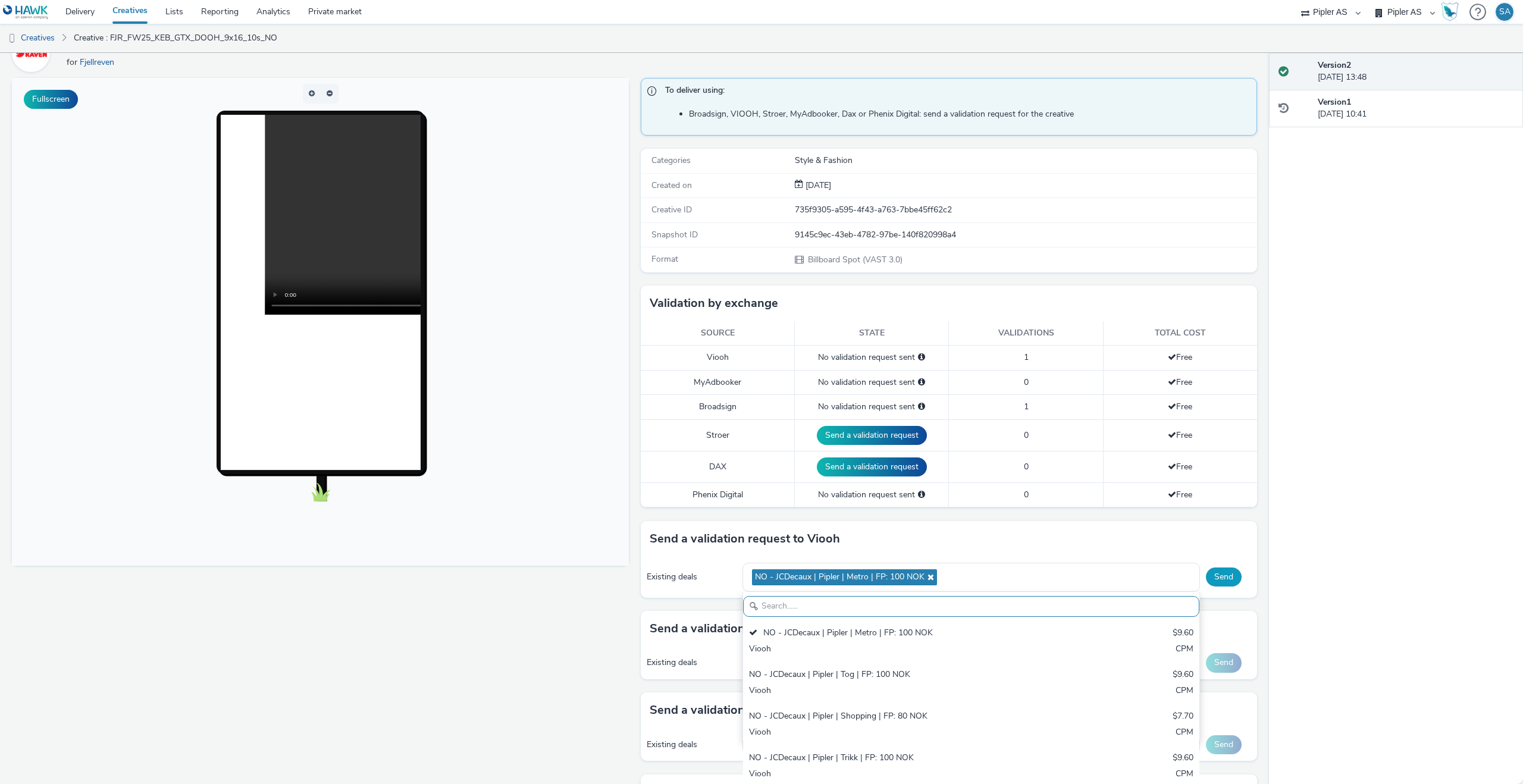
click at [1226, 579] on button "Send" at bounding box center [1224, 577] width 36 height 19
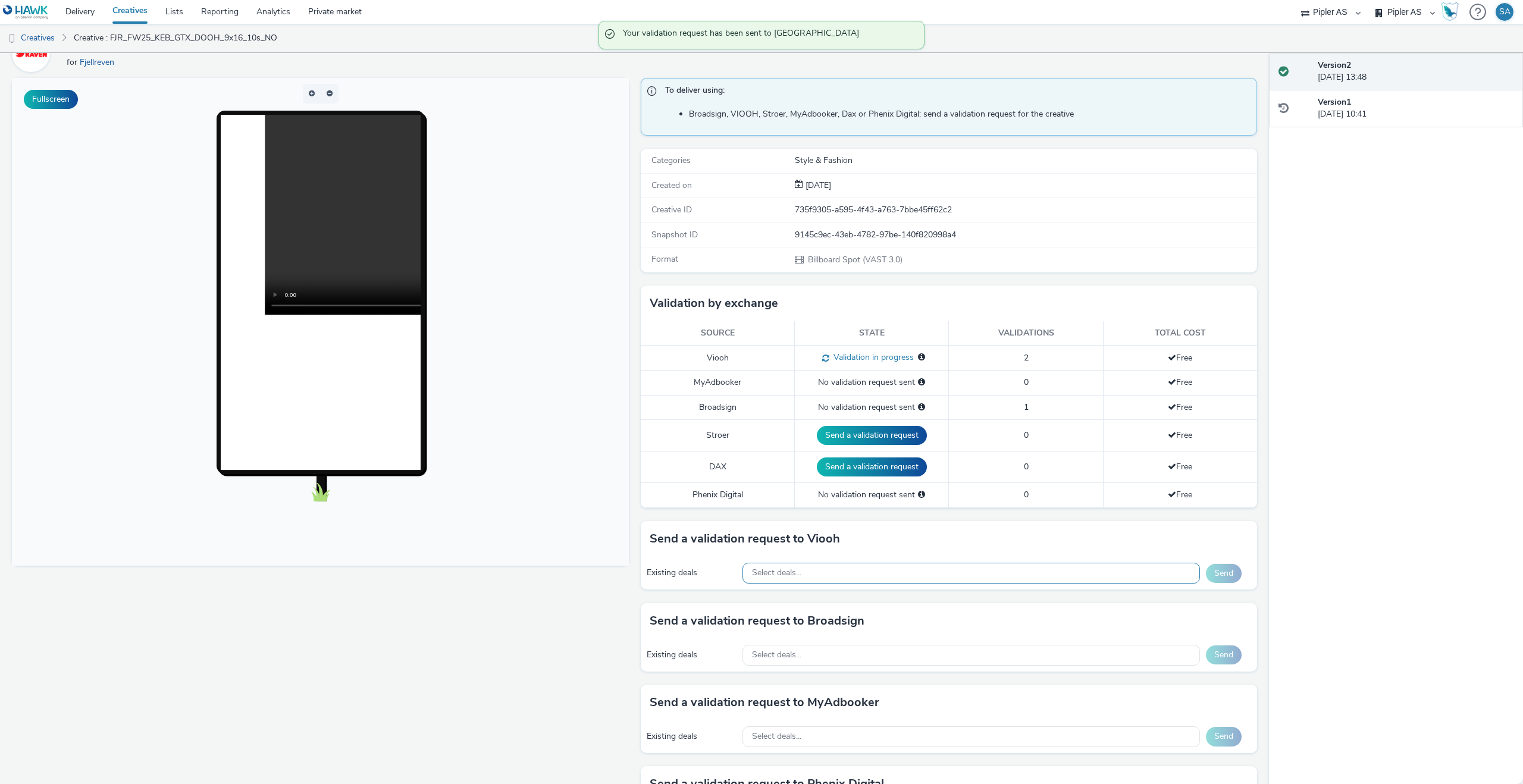
click at [918, 581] on div "Select deals..." at bounding box center [971, 574] width 457 height 21
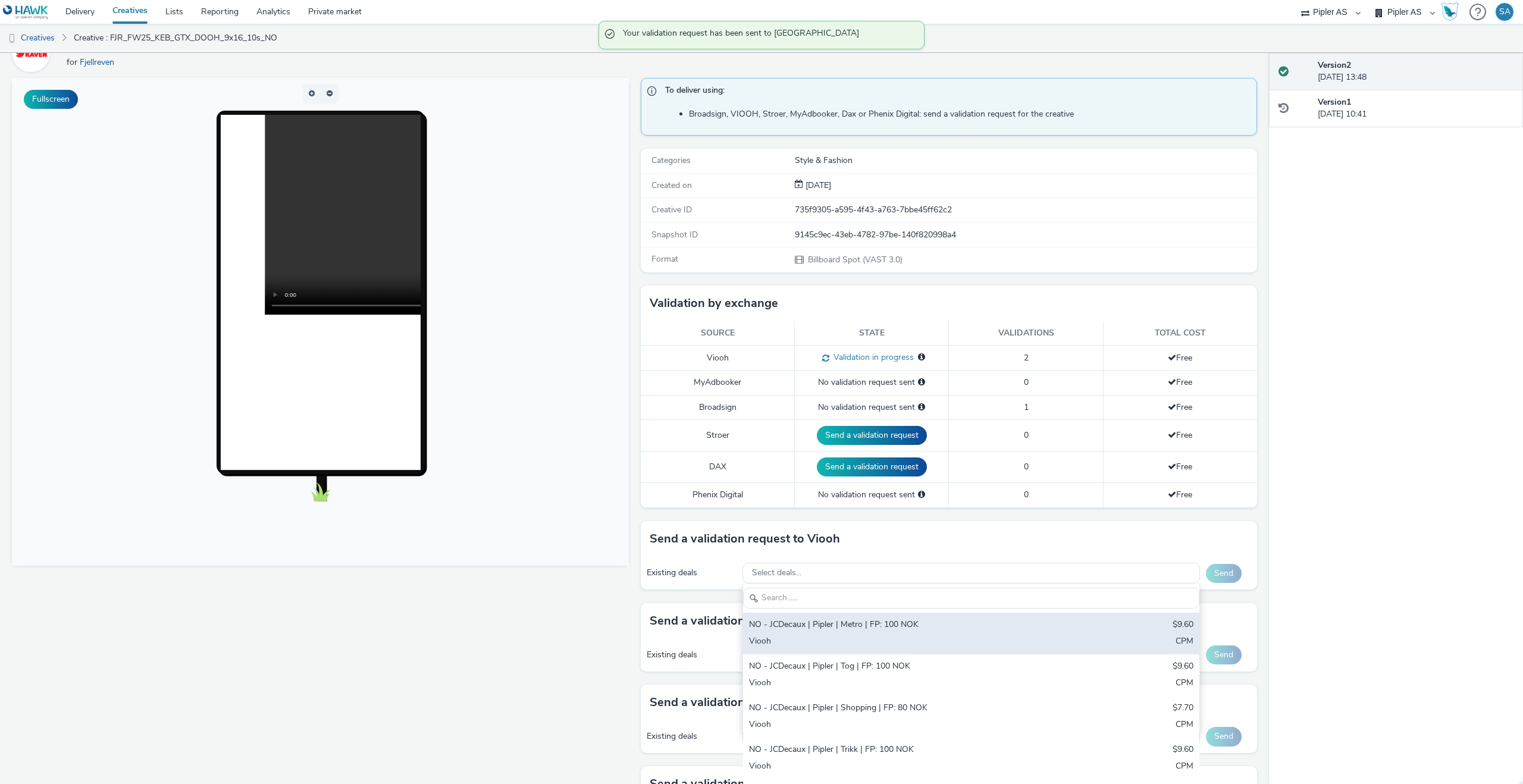
scroll to position [7, 0]
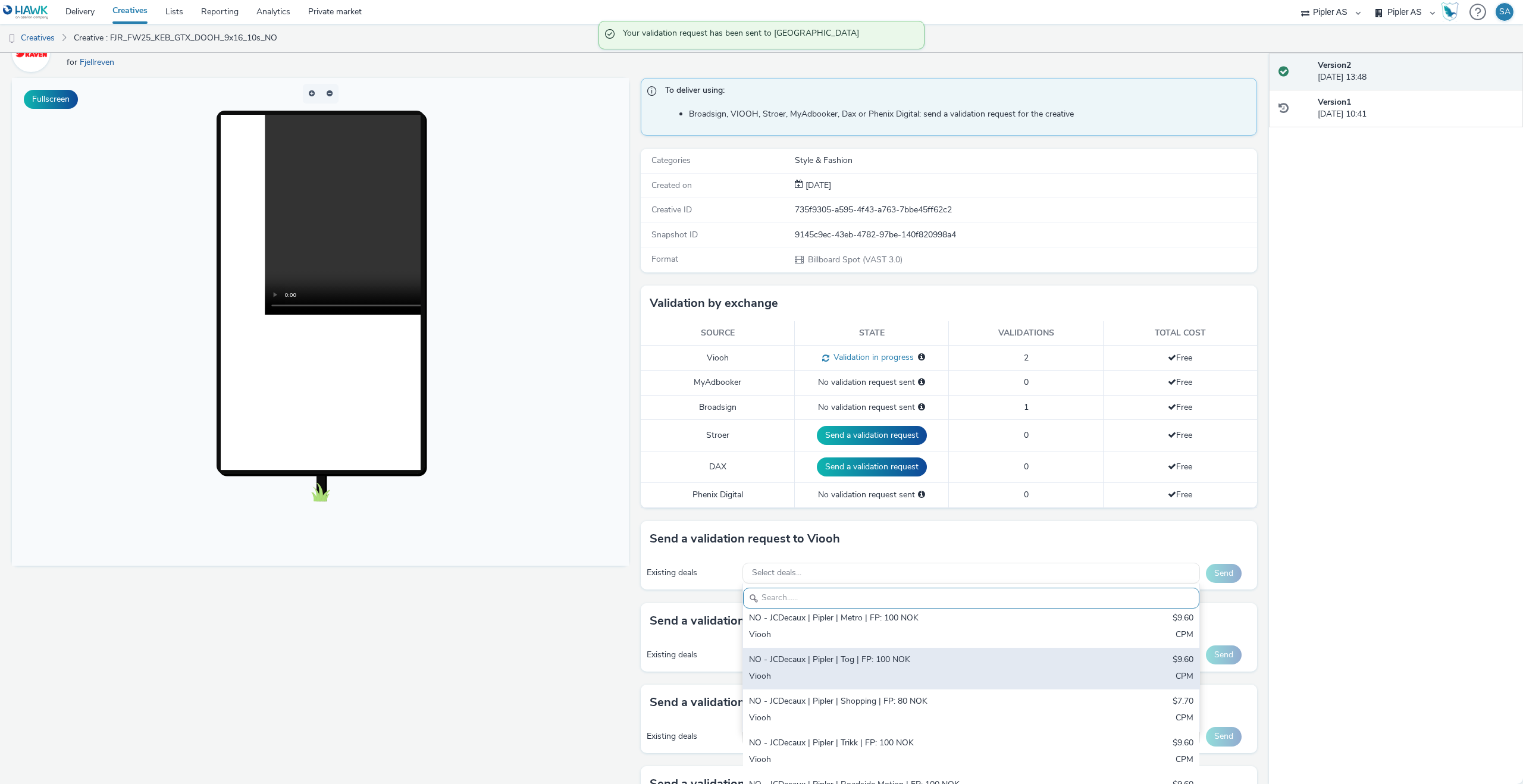
click at [881, 655] on div "NO - JCDecaux | Pipler | Tog | FP: 100 NOK" at bounding box center [897, 660] width 295 height 14
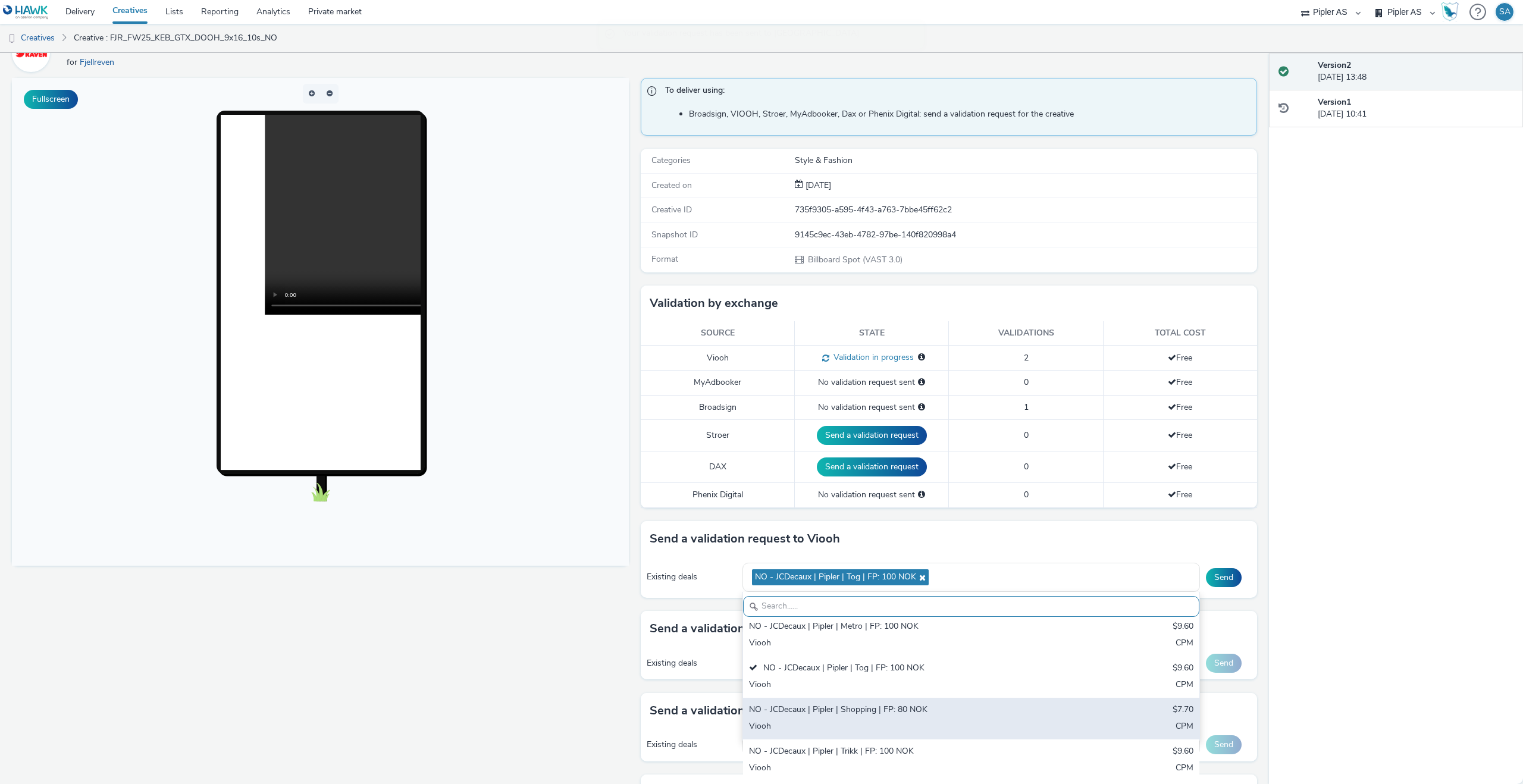
click at [878, 706] on div "NO - JCDecaux | Pipler | Shopping | FP: 80 NOK" at bounding box center [897, 711] width 295 height 14
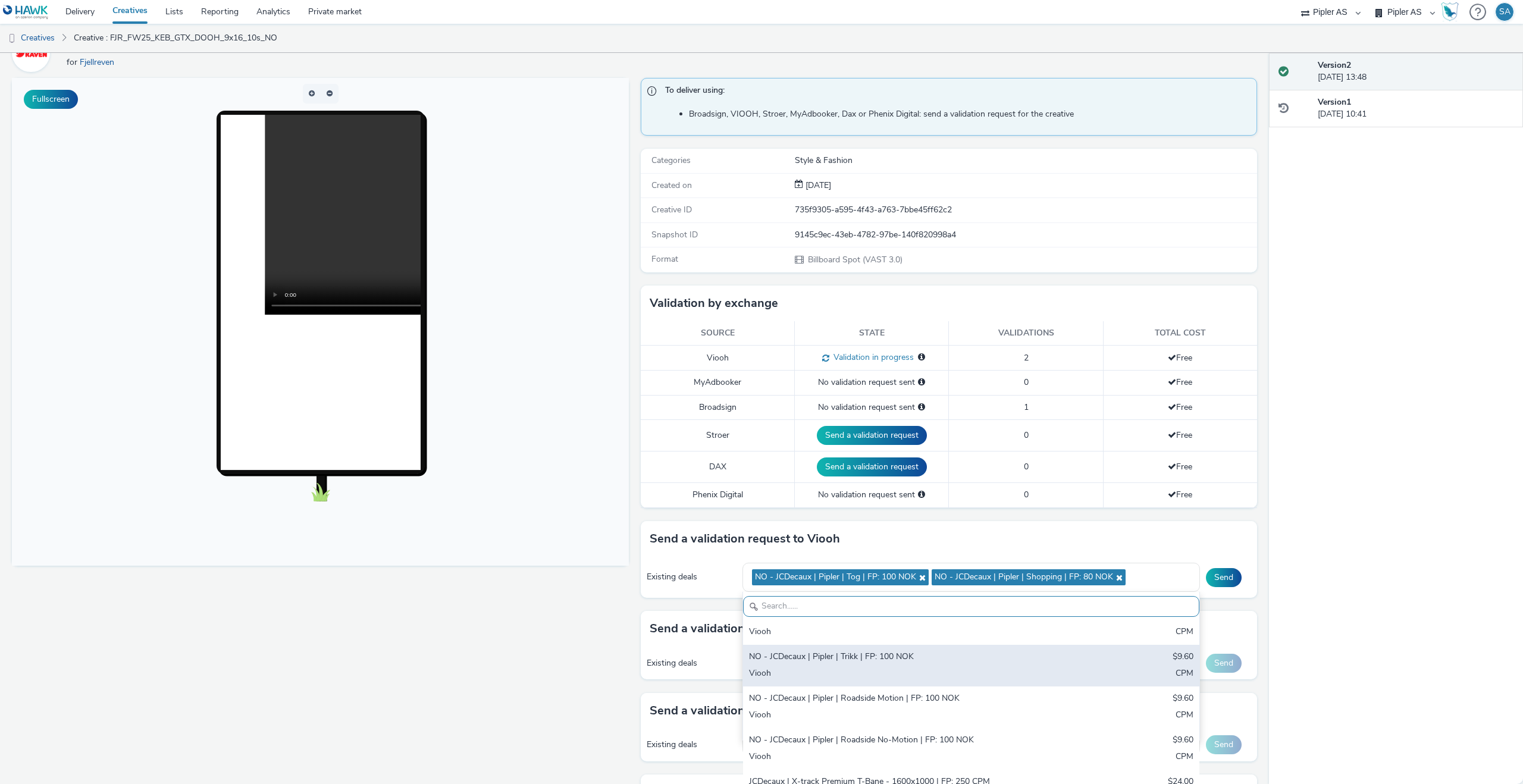
scroll to position [105, 0]
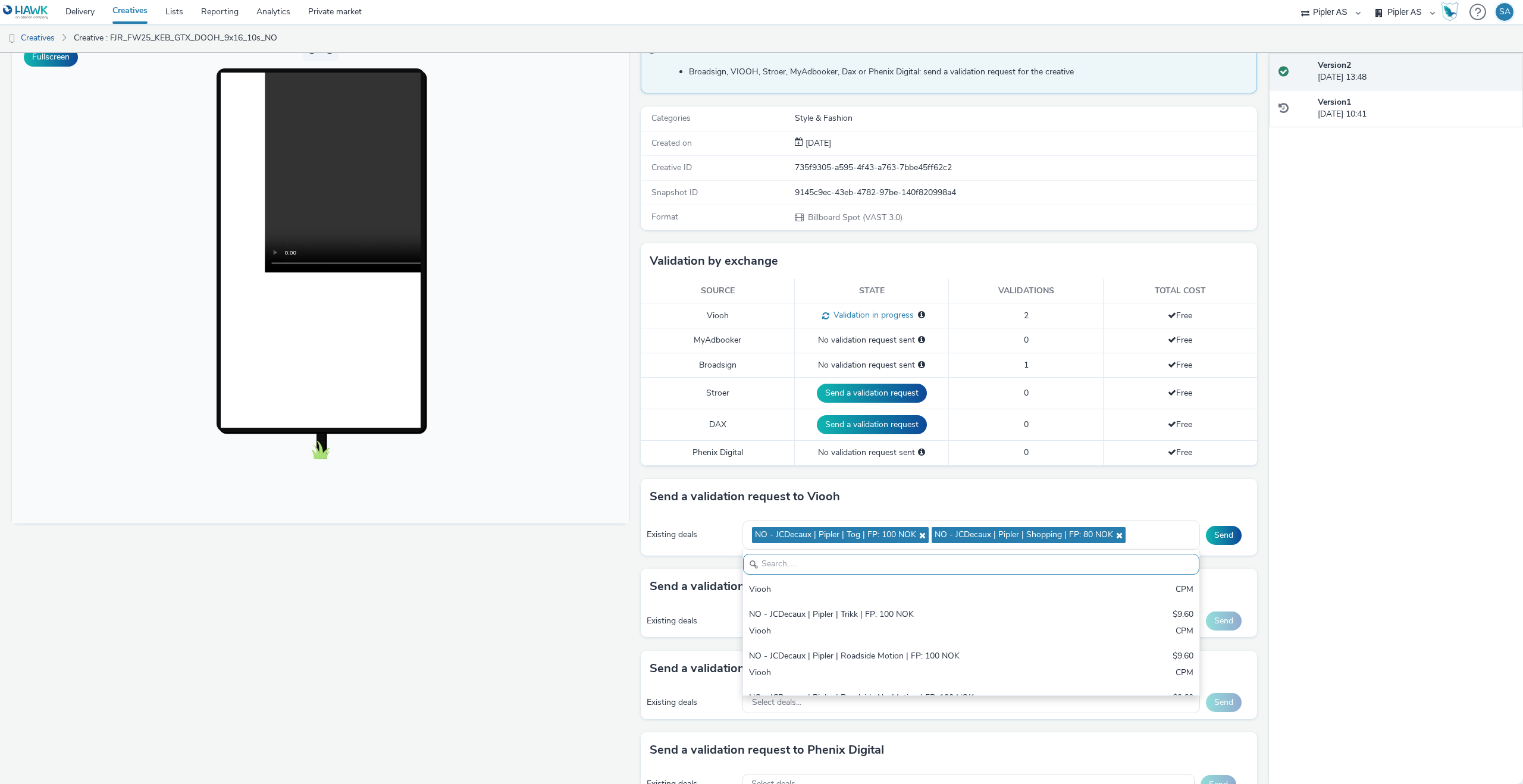
click at [1232, 547] on div "Existing deals NO - JCDecaux | Pipler | Tog | FP: 100 NOK NO - JCDecaux | Piple…" at bounding box center [949, 535] width 617 height 41
click at [1231, 537] on button "Send" at bounding box center [1224, 535] width 36 height 19
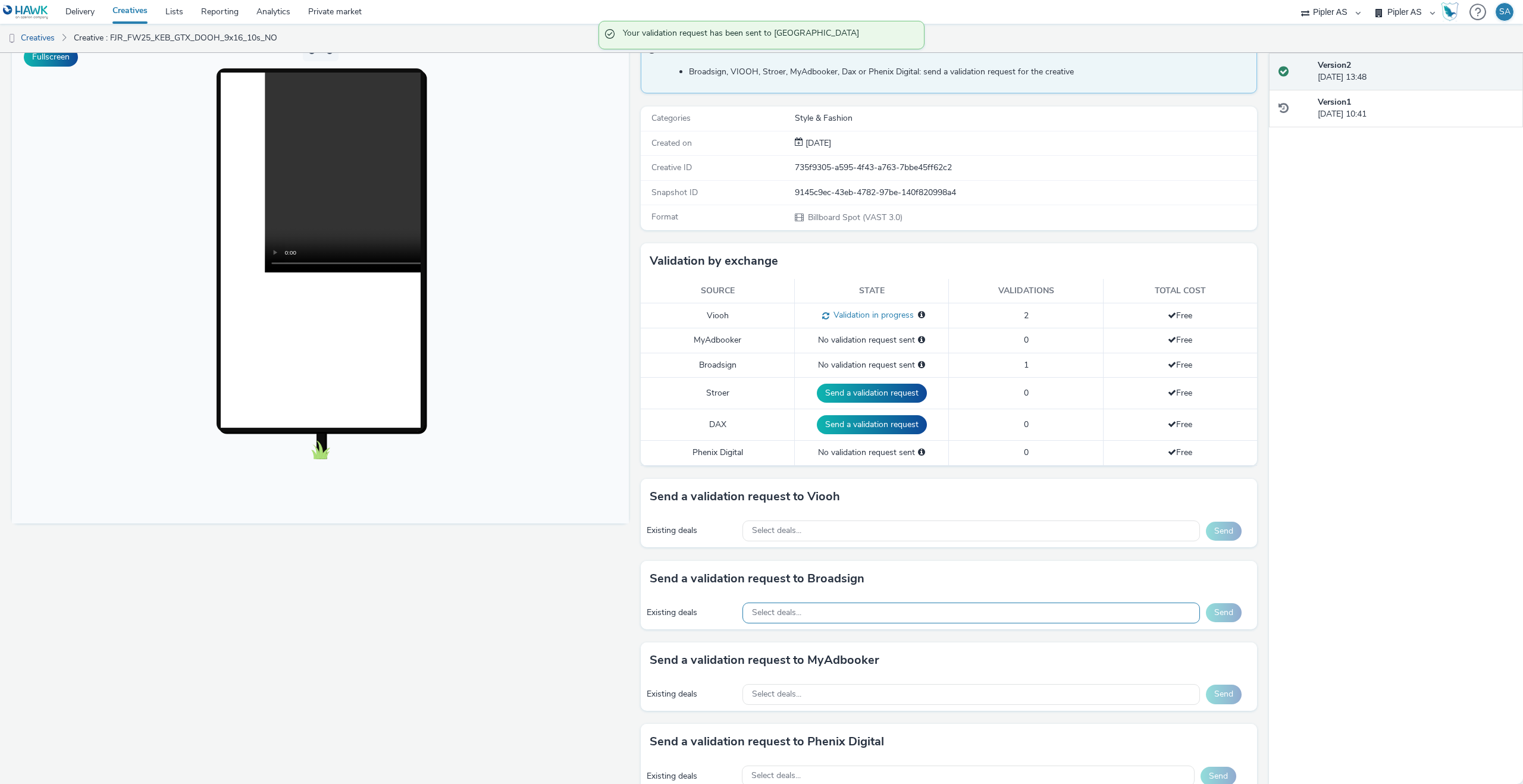
click at [1059, 615] on div "Select deals..." at bounding box center [971, 613] width 457 height 21
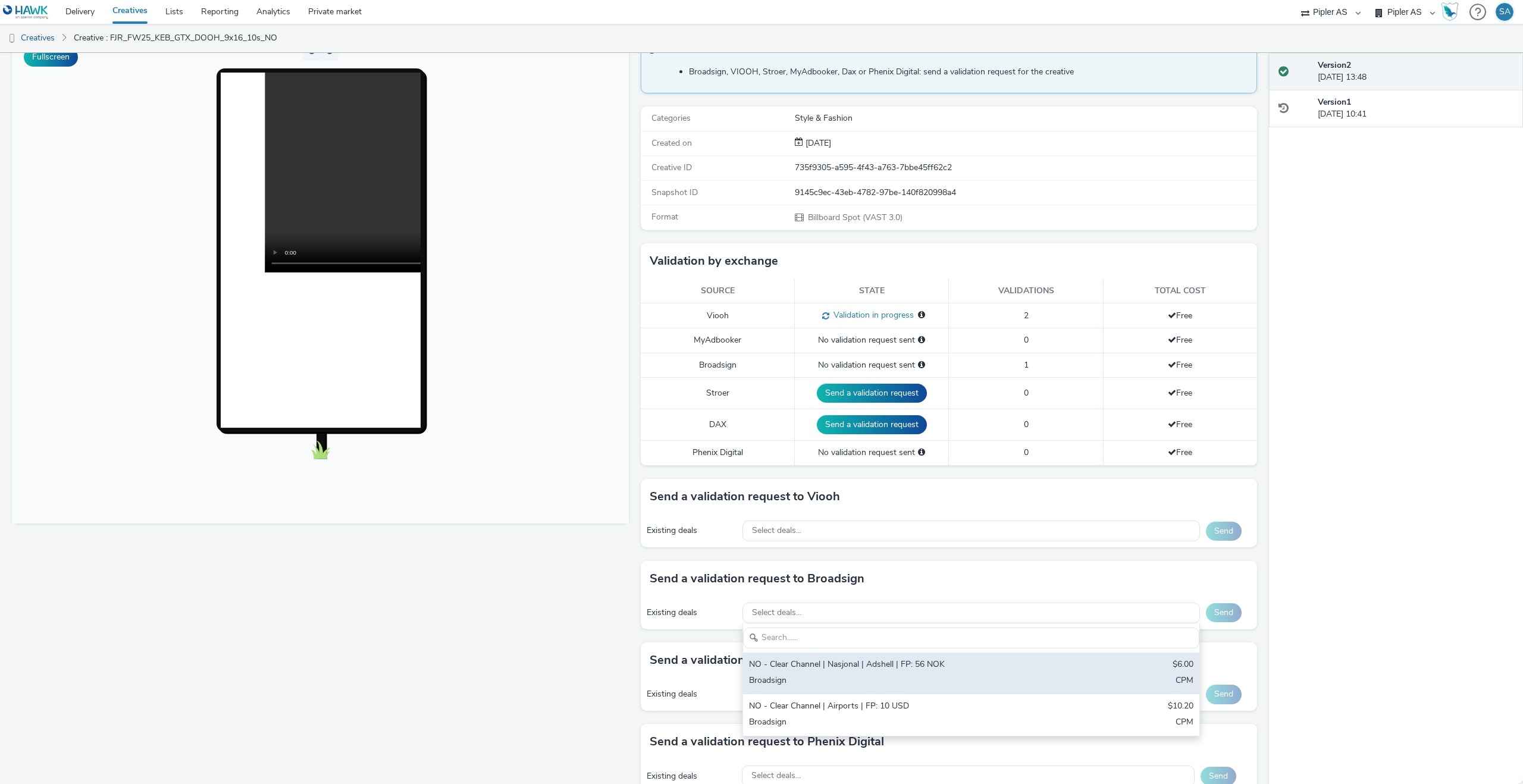
scroll to position [110, 0]
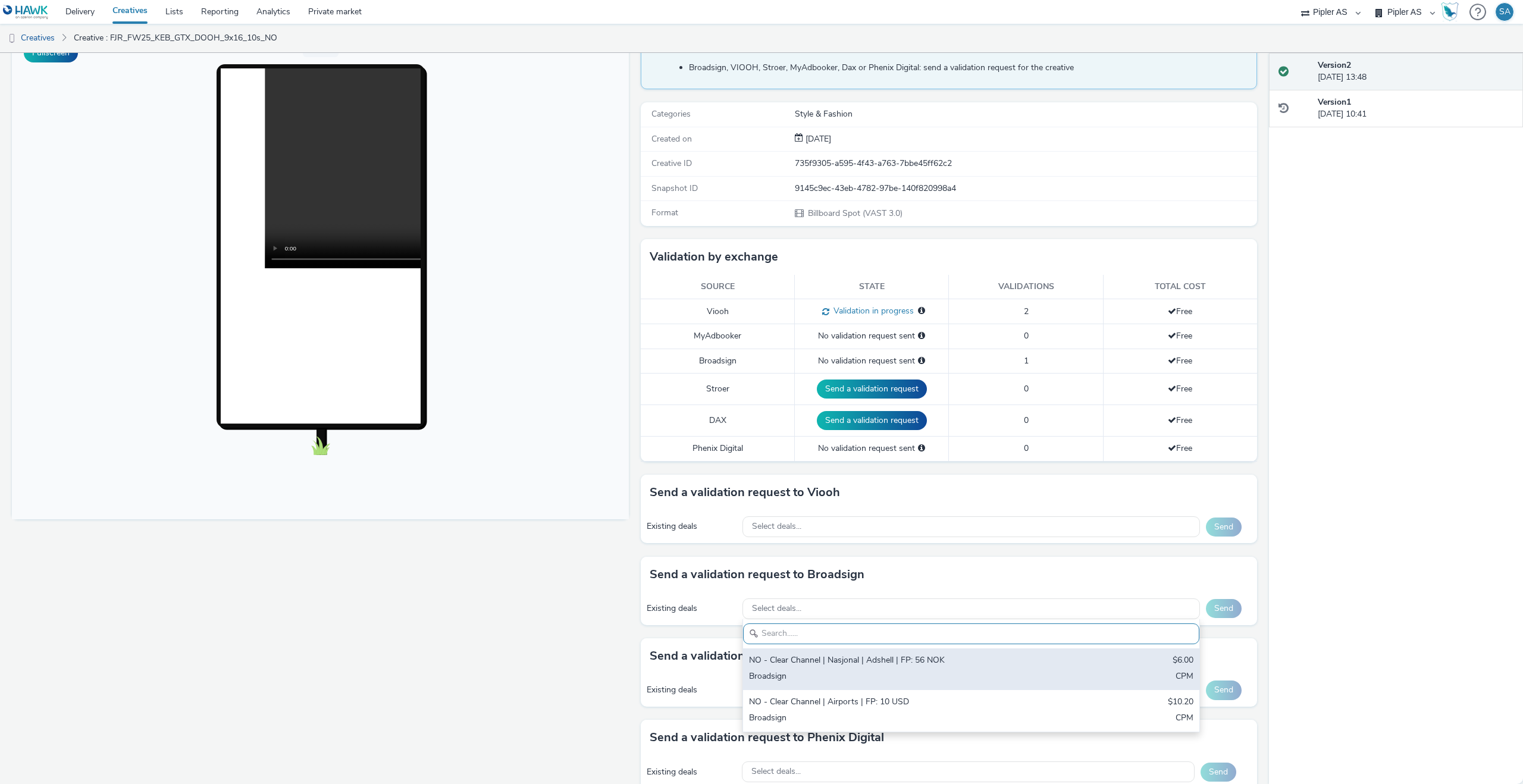
click at [931, 682] on div "Broadsign" at bounding box center [897, 677] width 295 height 14
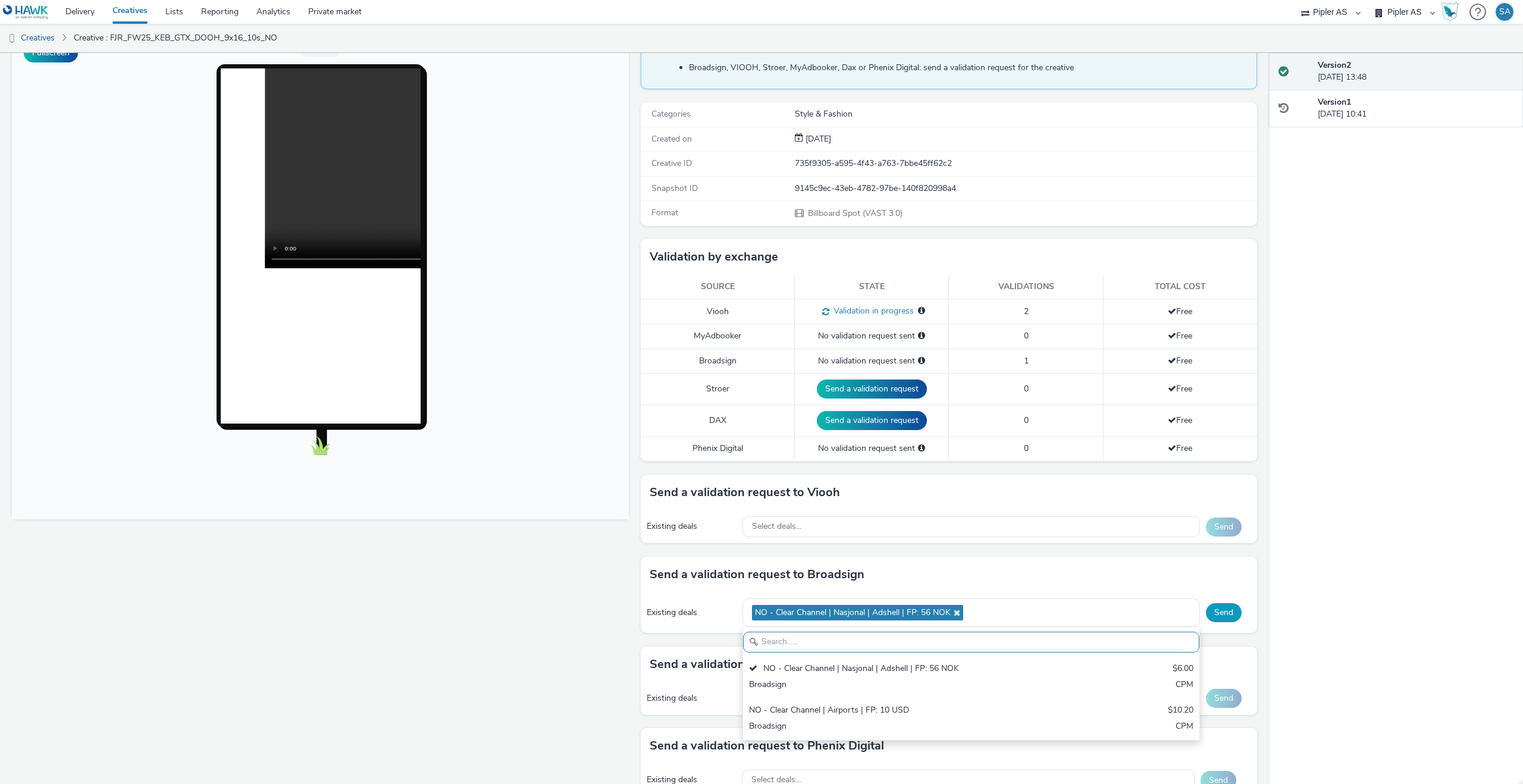
click at [1222, 610] on button "Send" at bounding box center [1224, 613] width 36 height 19
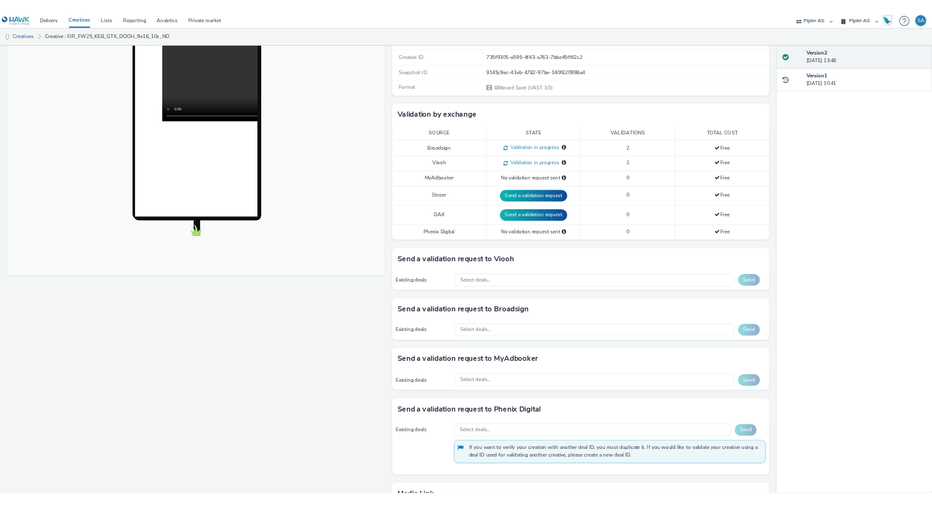
scroll to position [214, 0]
